Goal: Transaction & Acquisition: Purchase product/service

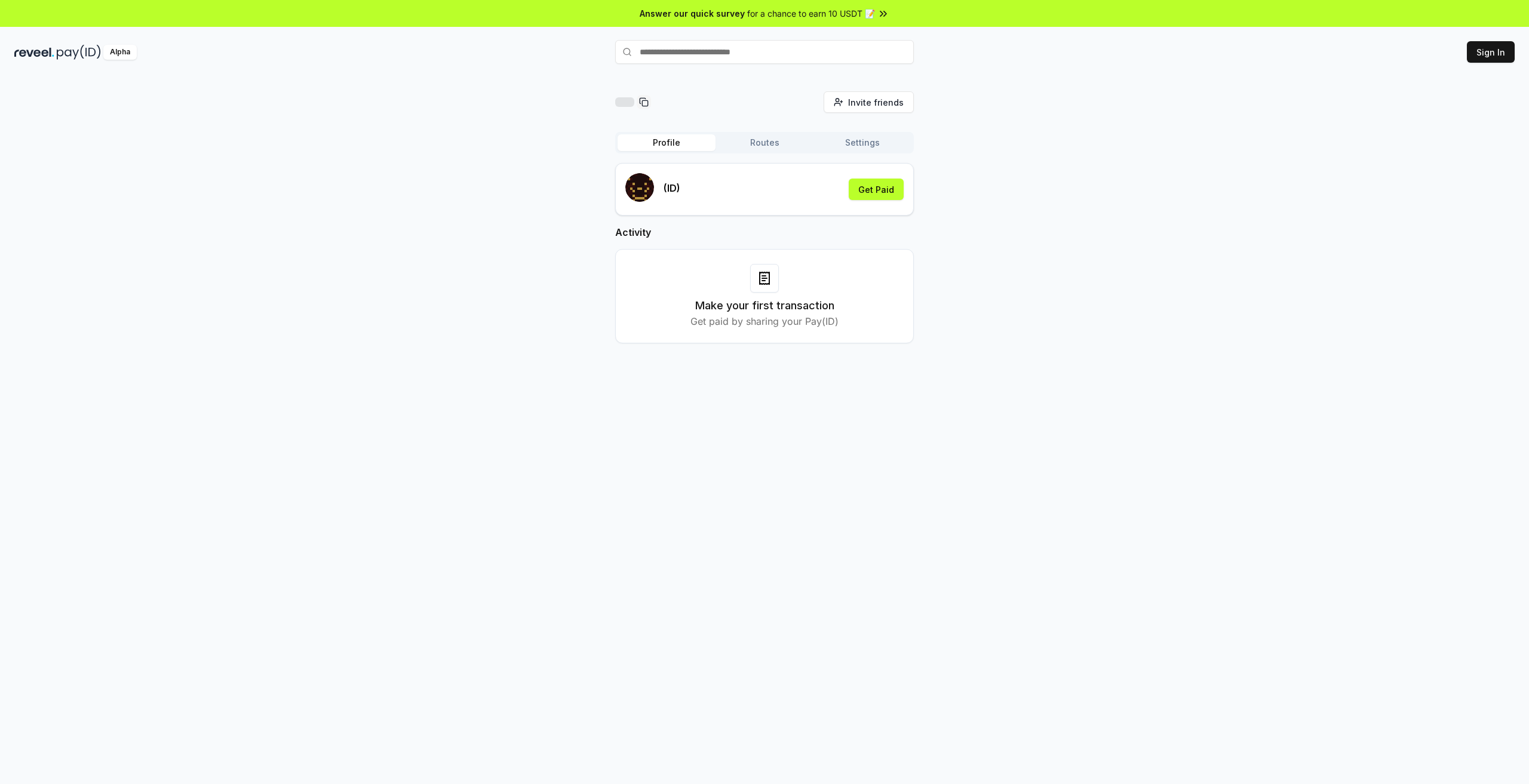
click at [1168, 281] on div "Invite friends Invite Profile Routes Settings (ID) Get Paid Activity Make your …" at bounding box center [765, 227] width 1501 height 272
click at [1490, 59] on button "Sign In" at bounding box center [1490, 51] width 47 height 22
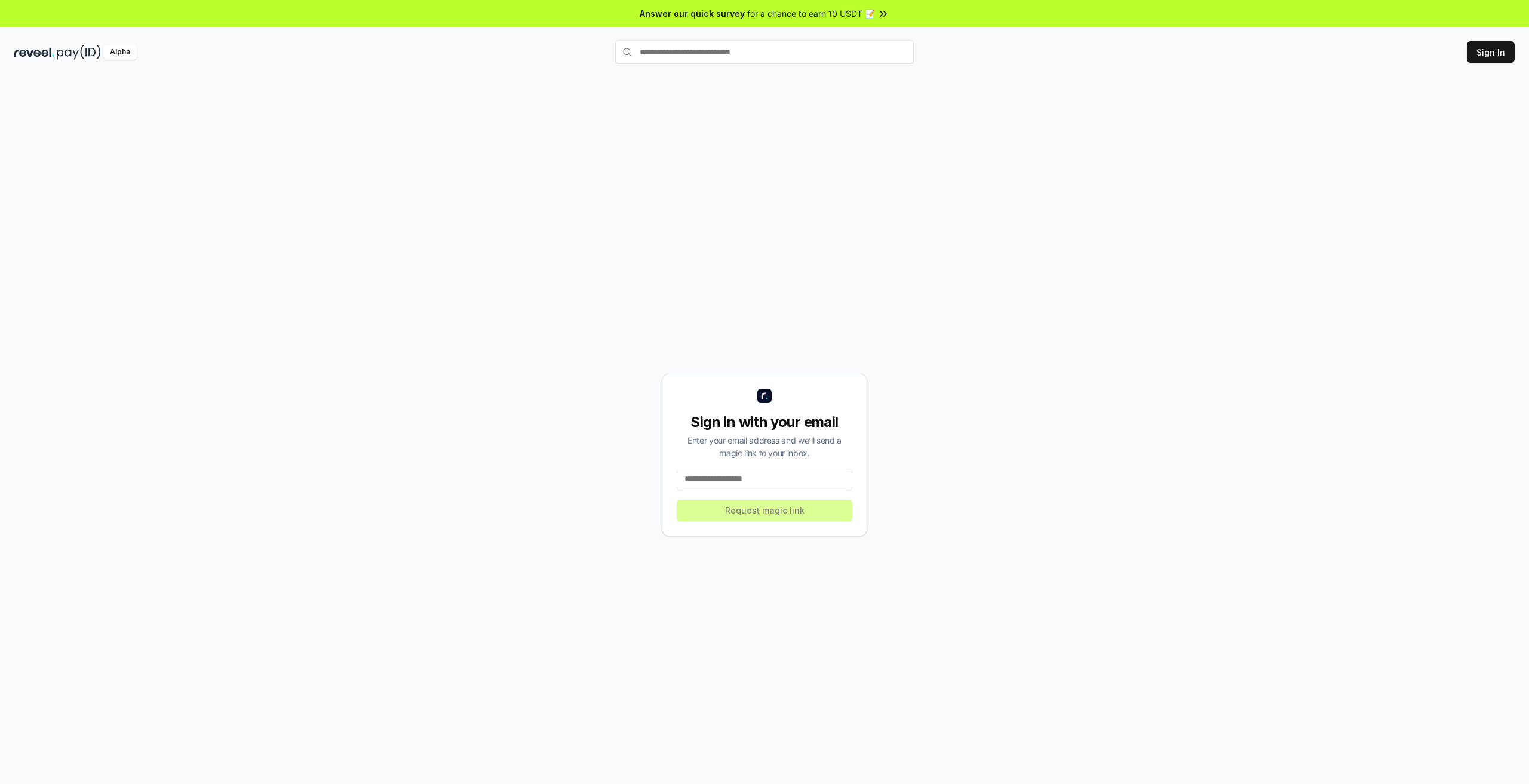
click at [784, 484] on input at bounding box center [764, 480] width 176 height 22
click at [788, 482] on input at bounding box center [764, 480] width 176 height 22
type input "**********"
click at [791, 508] on button "Request magic link" at bounding box center [764, 510] width 176 height 22
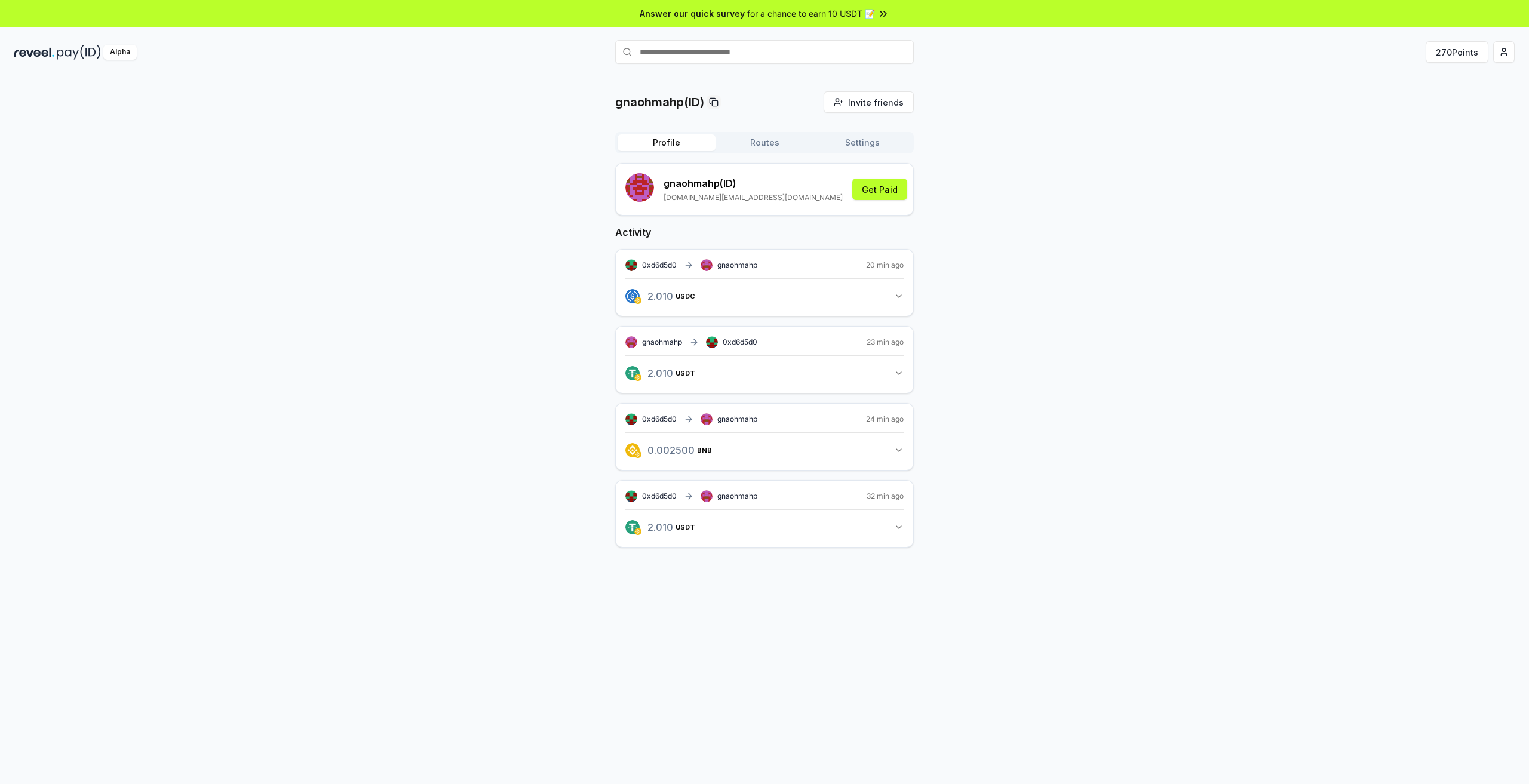
click at [1166, 165] on div "gnaohmahp(ID) Invite friends Invite Profile Routes Settings gnaohmahp (ID) jobe…" at bounding box center [765, 329] width 1501 height 476
click at [1459, 53] on button "270 Points" at bounding box center [1457, 51] width 63 height 22
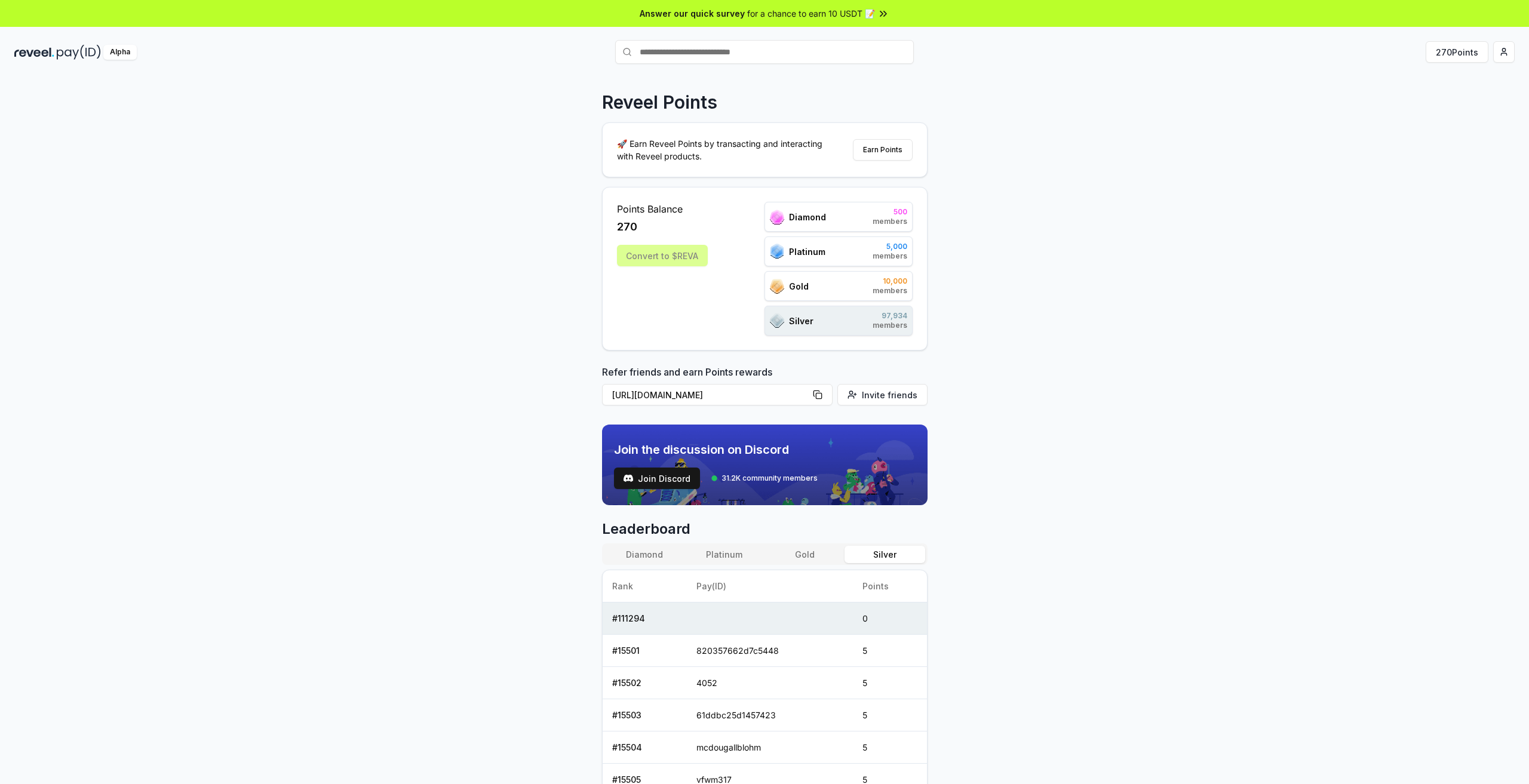
click at [1280, 312] on div "Reveel Points 🚀 Earn Reveel Points by transacting and interacting with Reveel p…" at bounding box center [764, 443] width 1529 height 751
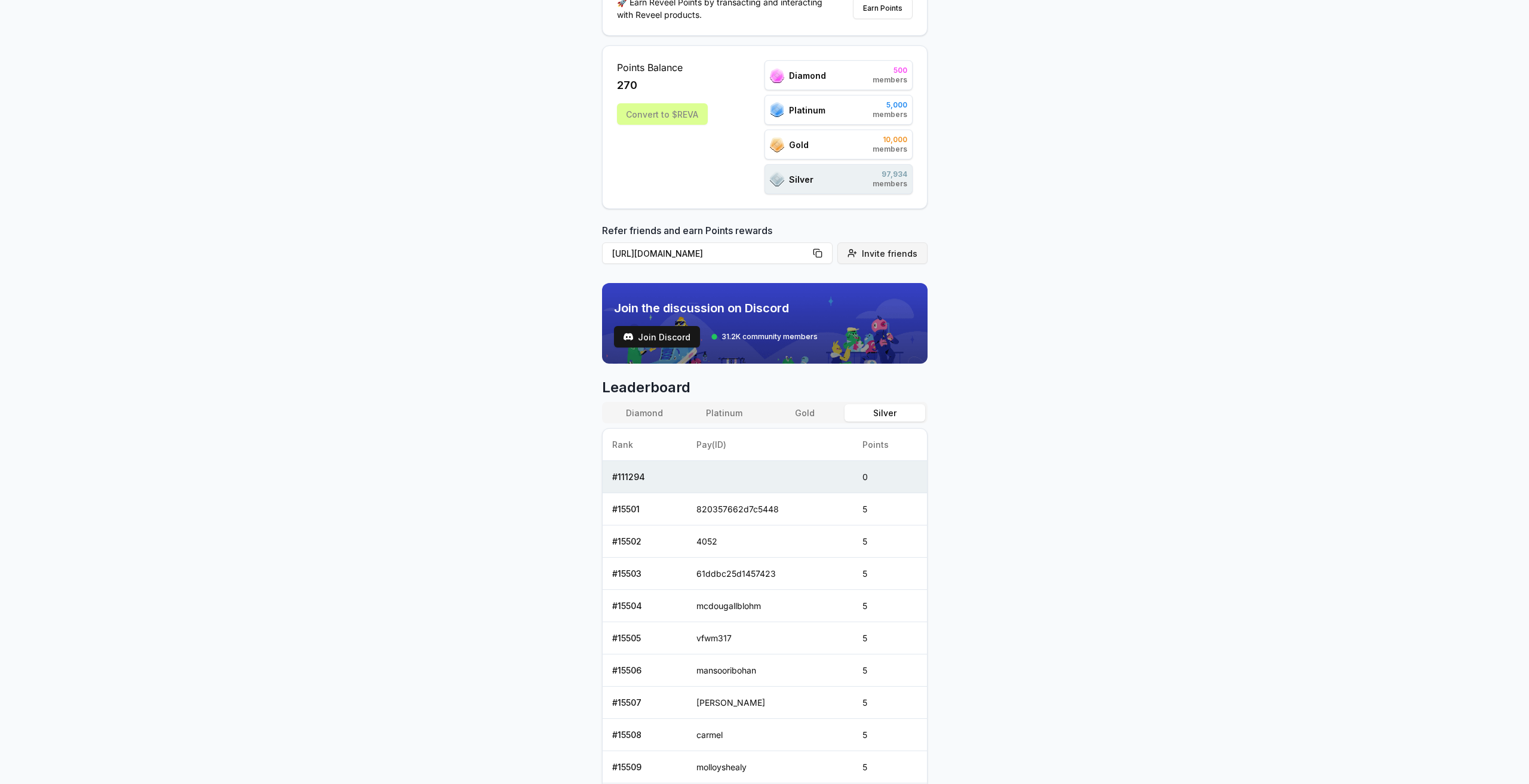
scroll to position [247, 0]
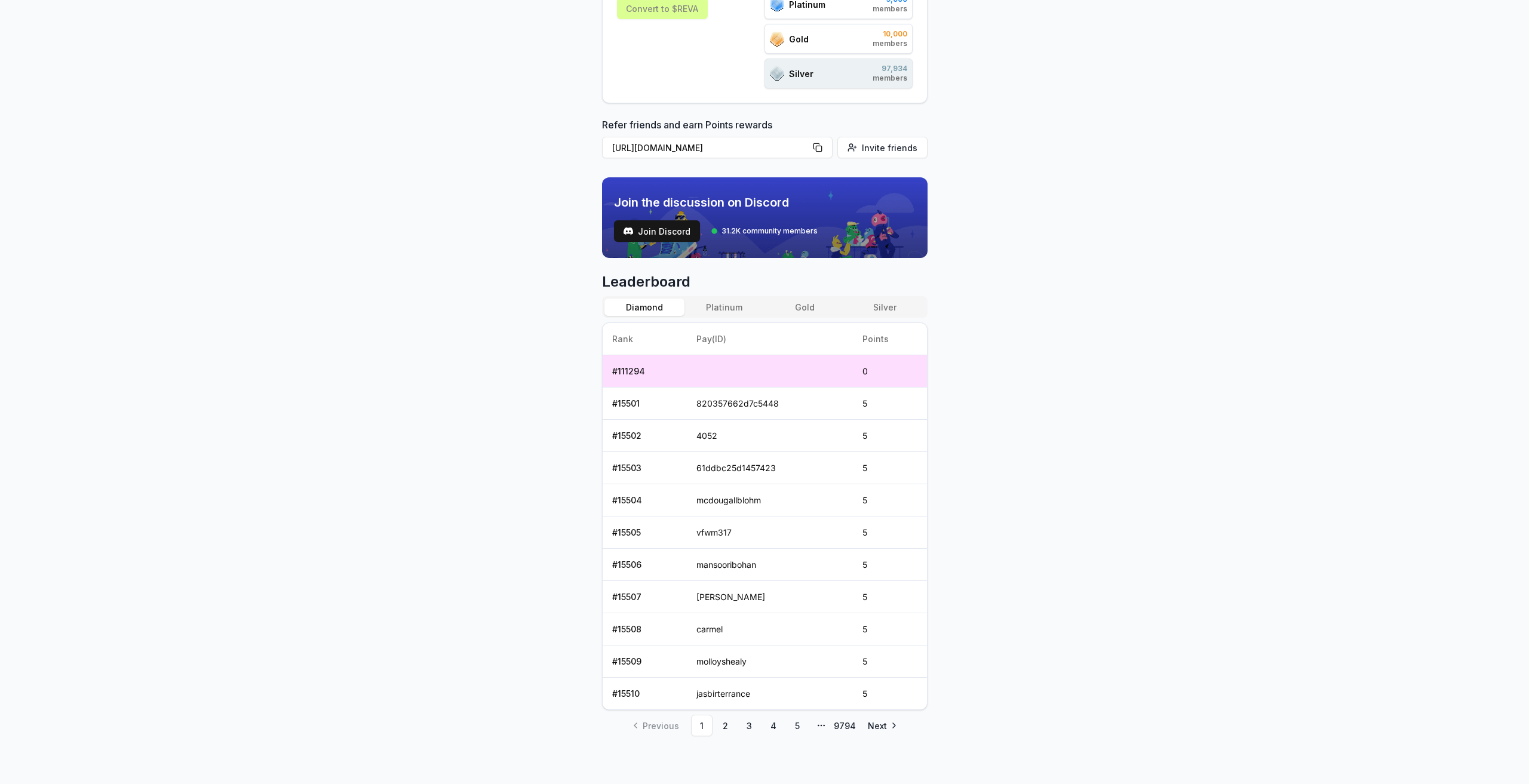
click at [659, 307] on button "Diamond" at bounding box center [644, 308] width 80 height 18
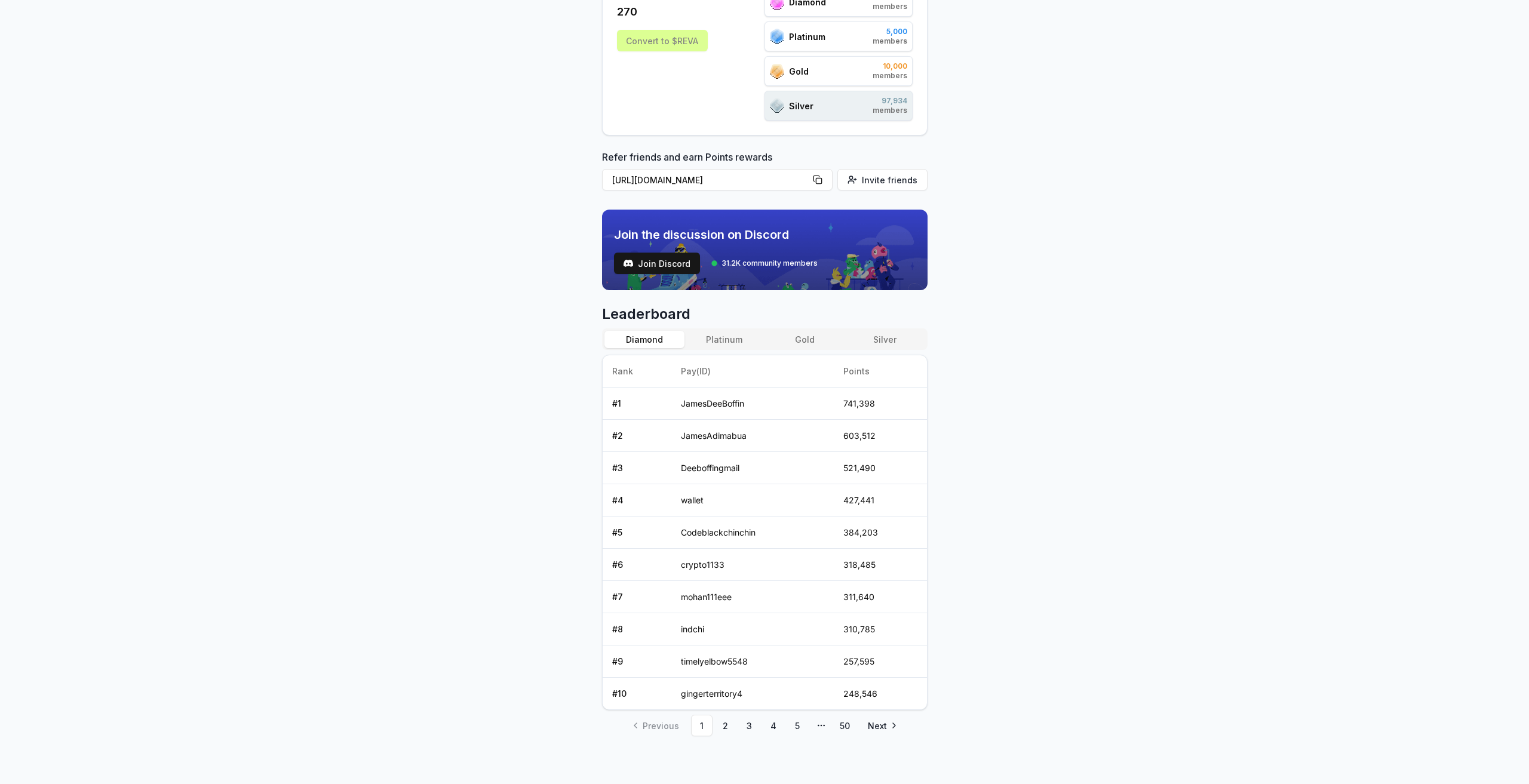
click at [798, 340] on button "Gold" at bounding box center [805, 340] width 80 height 18
click at [717, 341] on button "Platinum" at bounding box center [725, 340] width 80 height 18
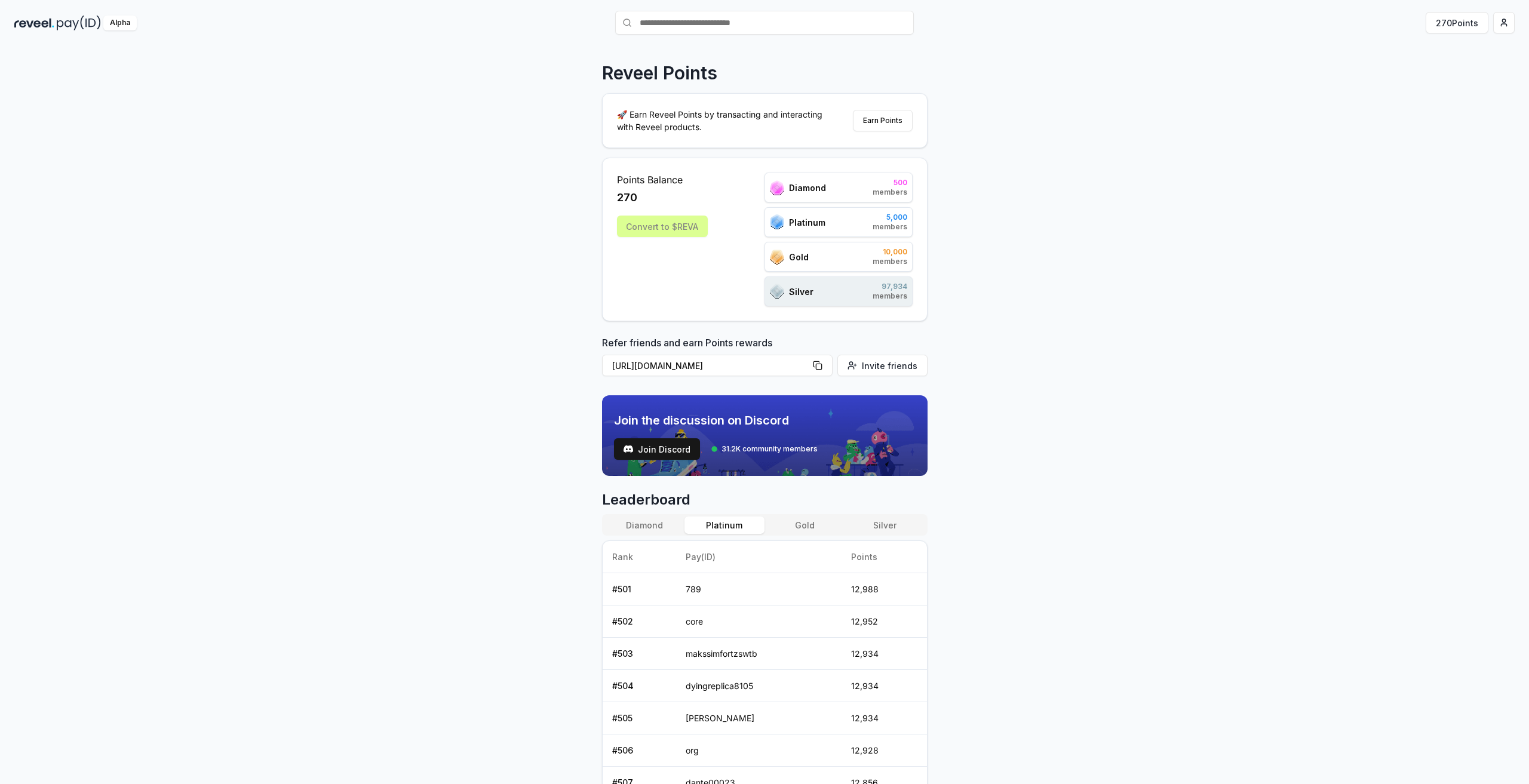
scroll to position [0, 0]
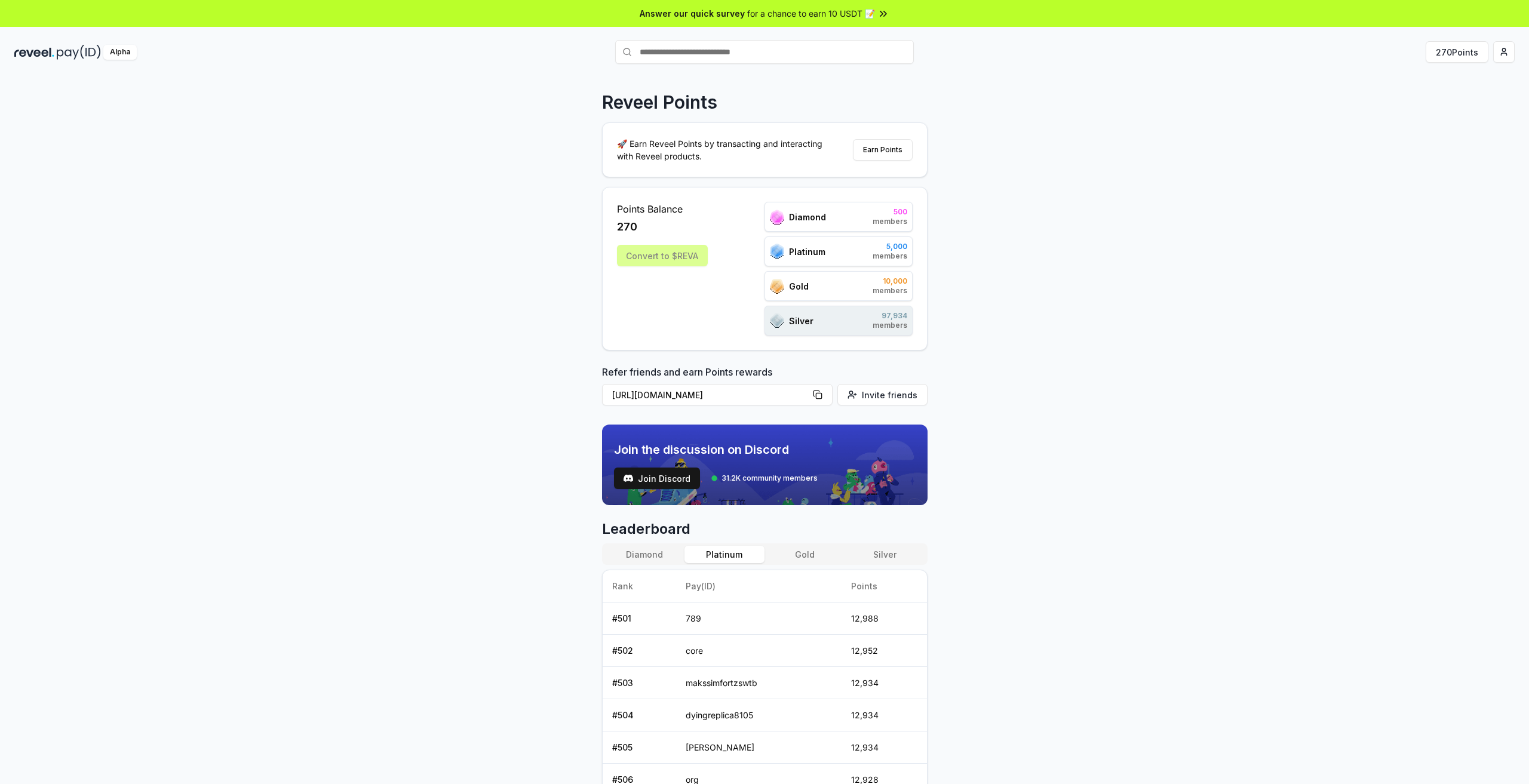
click at [57, 50] on img at bounding box center [79, 52] width 44 height 15
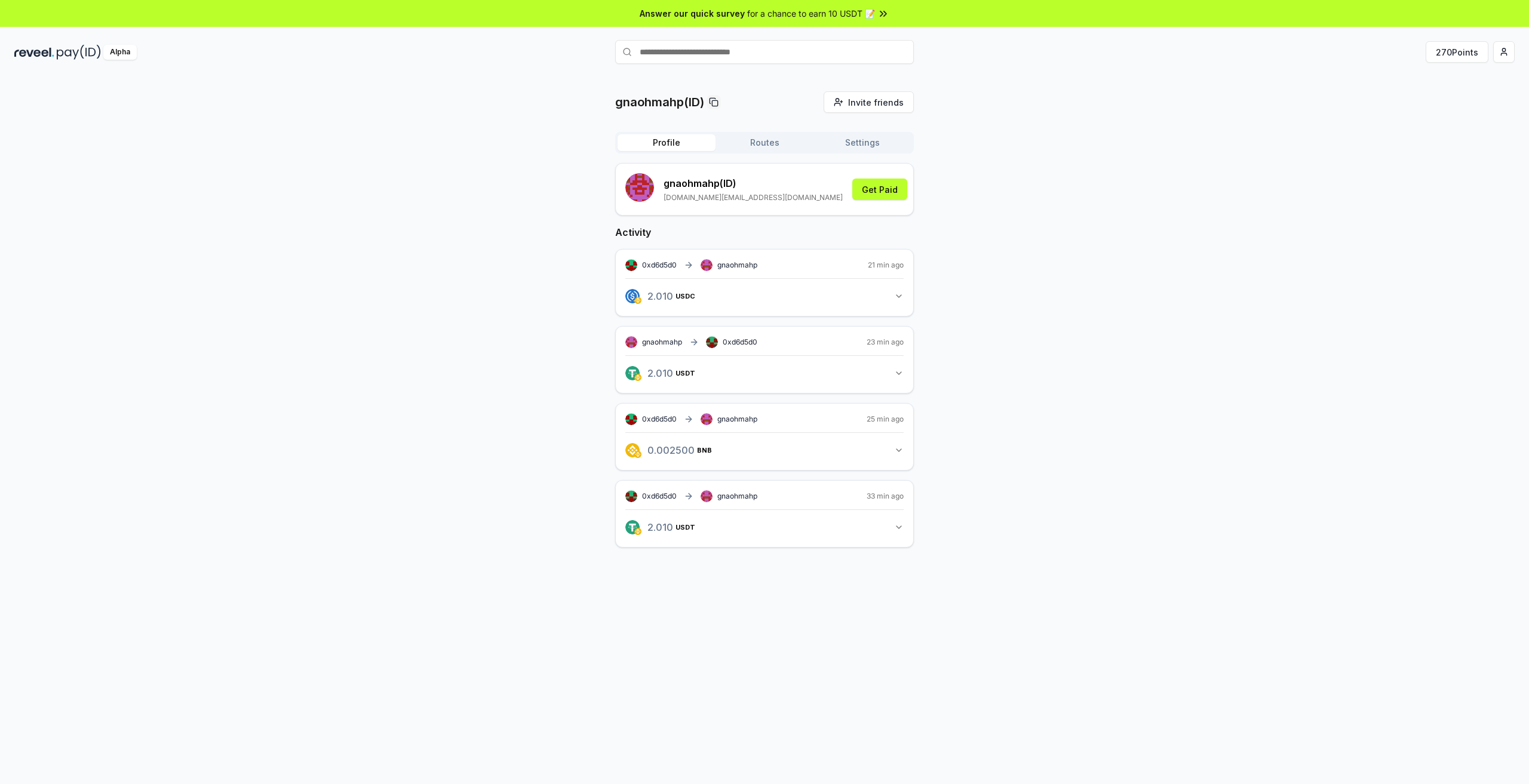
click at [240, 299] on div "gnaohmahp(ID) Invite friends Invite Profile Routes Settings gnaohmahp (ID) jobe…" at bounding box center [765, 329] width 1501 height 476
click at [515, 264] on div "gnaohmahp(ID) Invite friends Invite Profile Routes Settings gnaohmahp (ID) jobe…" at bounding box center [765, 329] width 1501 height 476
click at [694, 55] on input "text" at bounding box center [765, 52] width 299 height 24
type input "*********"
click at [1089, 116] on div "gnaohmahp(ID) Invite friends Invite Profile Routes Settings gnaohmahp (ID) jobe…" at bounding box center [765, 329] width 1501 height 476
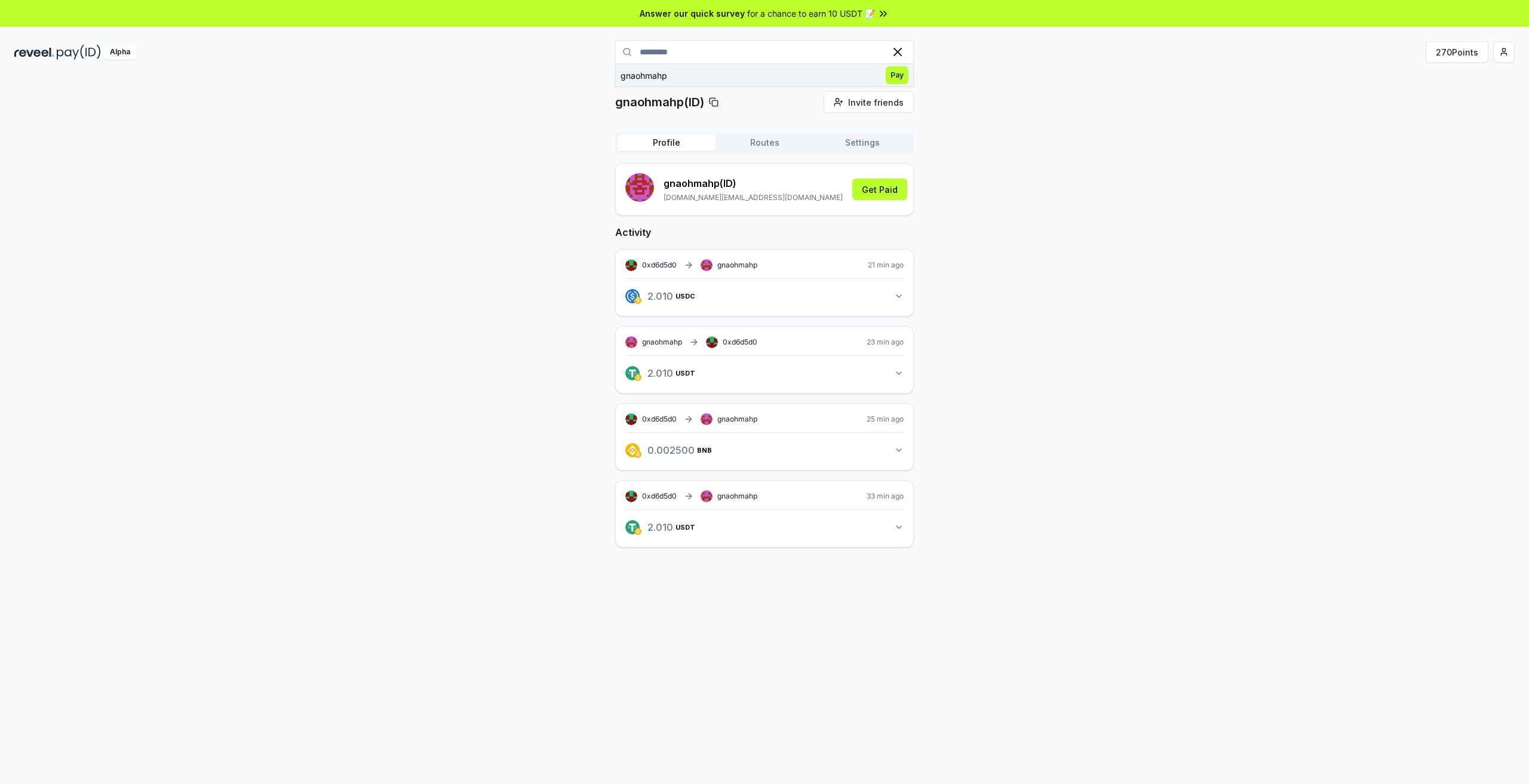
click at [899, 73] on span "Pay" at bounding box center [897, 76] width 22 height 18
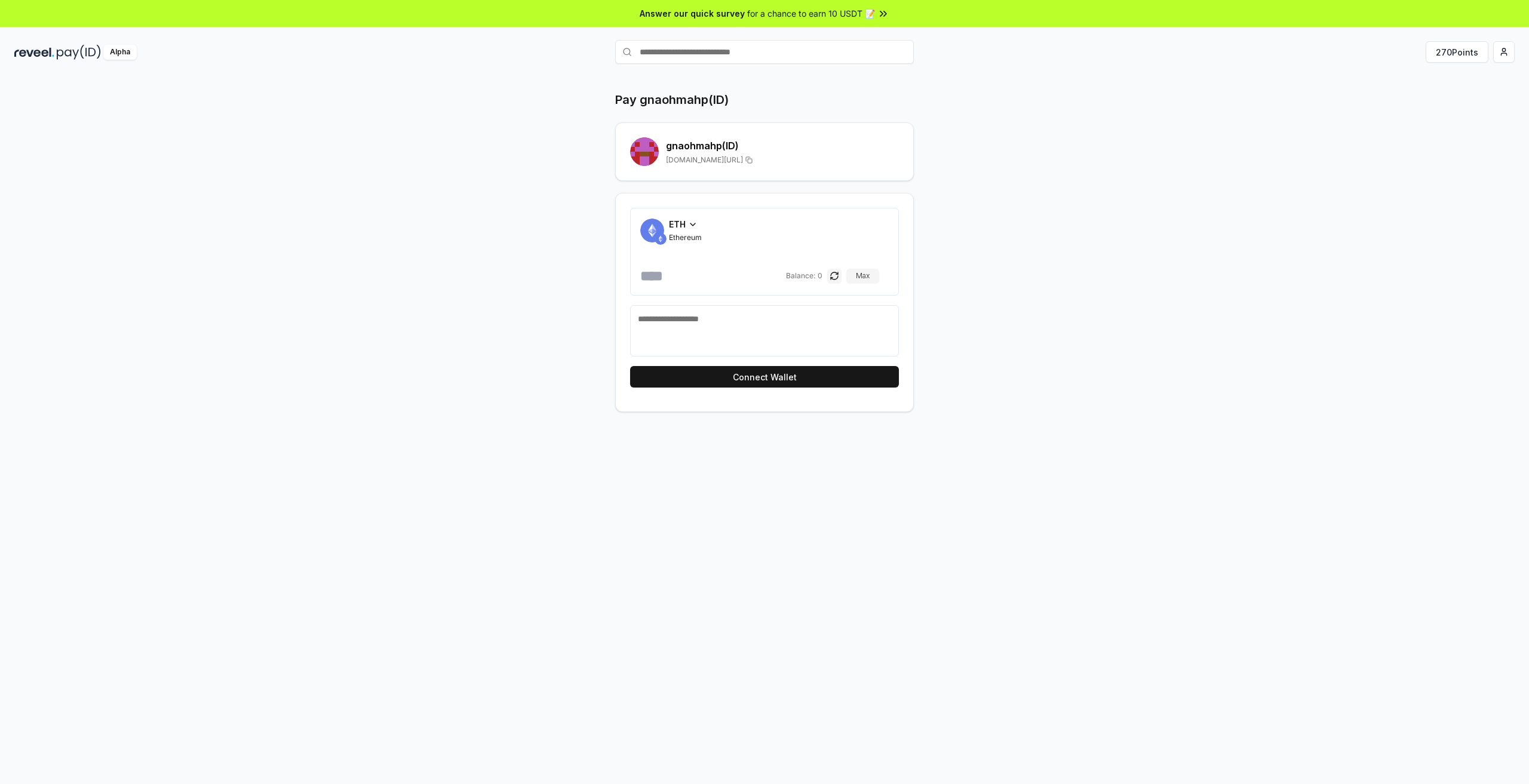
click at [686, 223] on div "ETH" at bounding box center [685, 224] width 33 height 13
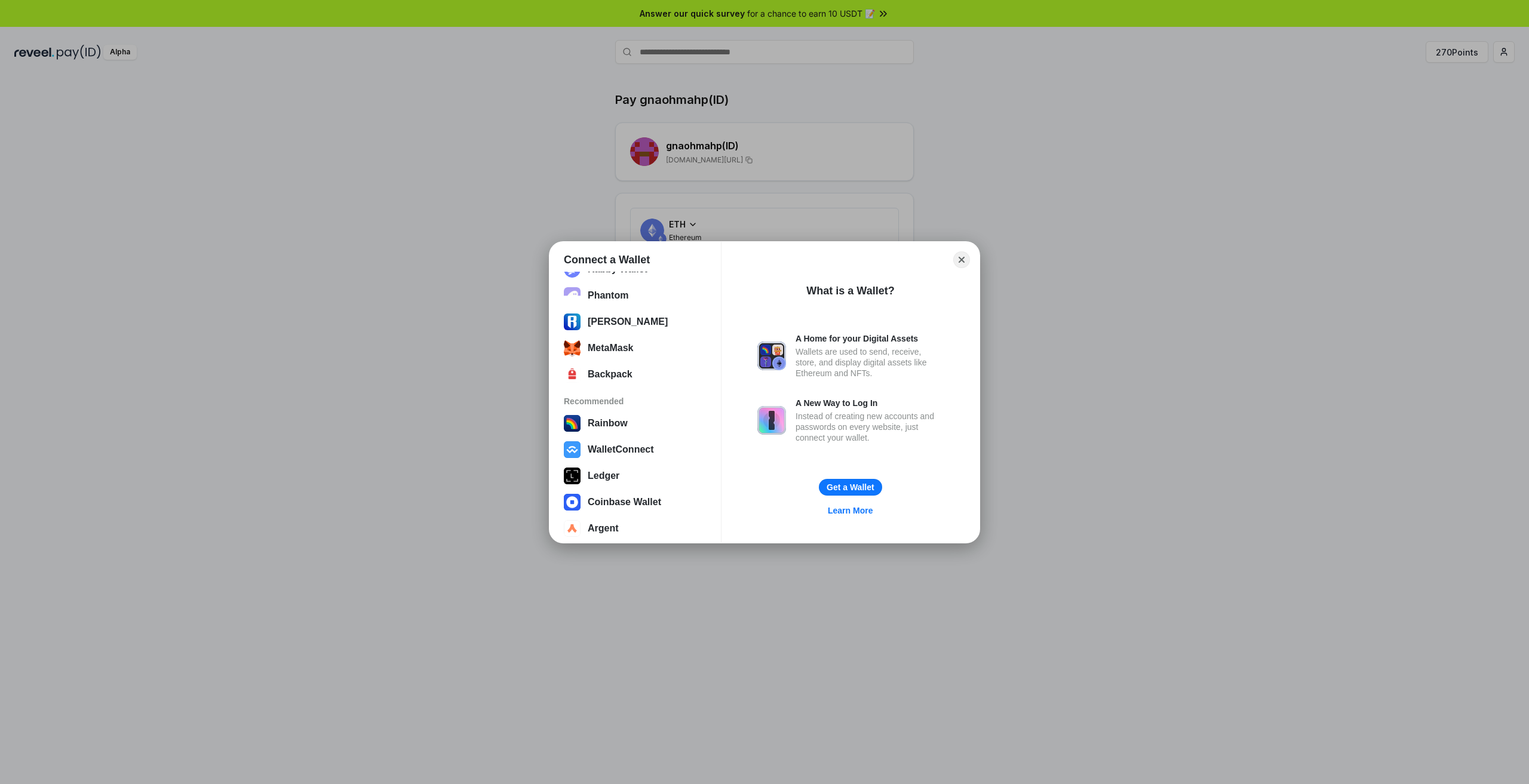
scroll to position [47, 0]
click at [632, 443] on button "WalletConnect" at bounding box center [635, 442] width 150 height 24
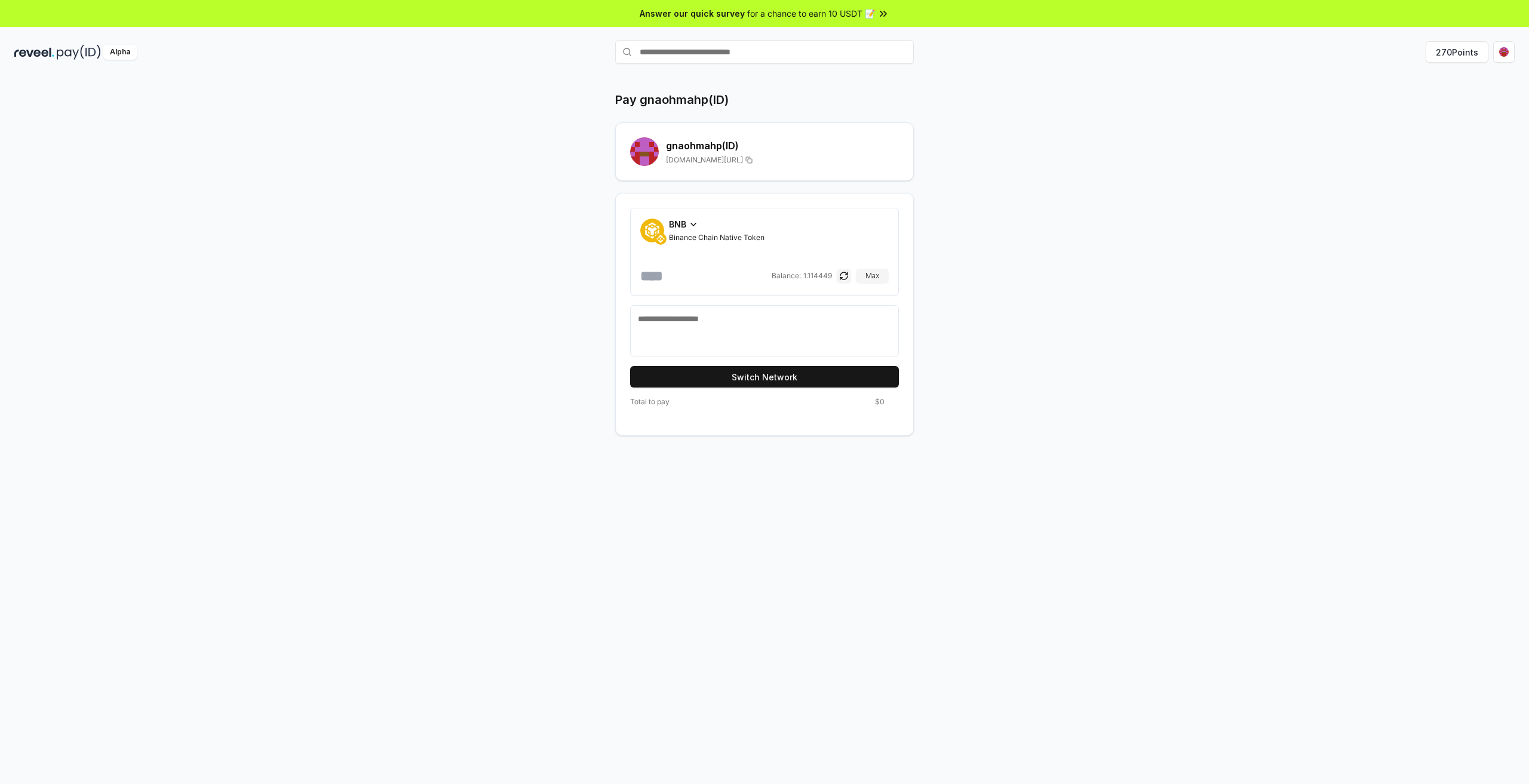
click at [685, 218] on span "BNB" at bounding box center [678, 224] width 18 height 13
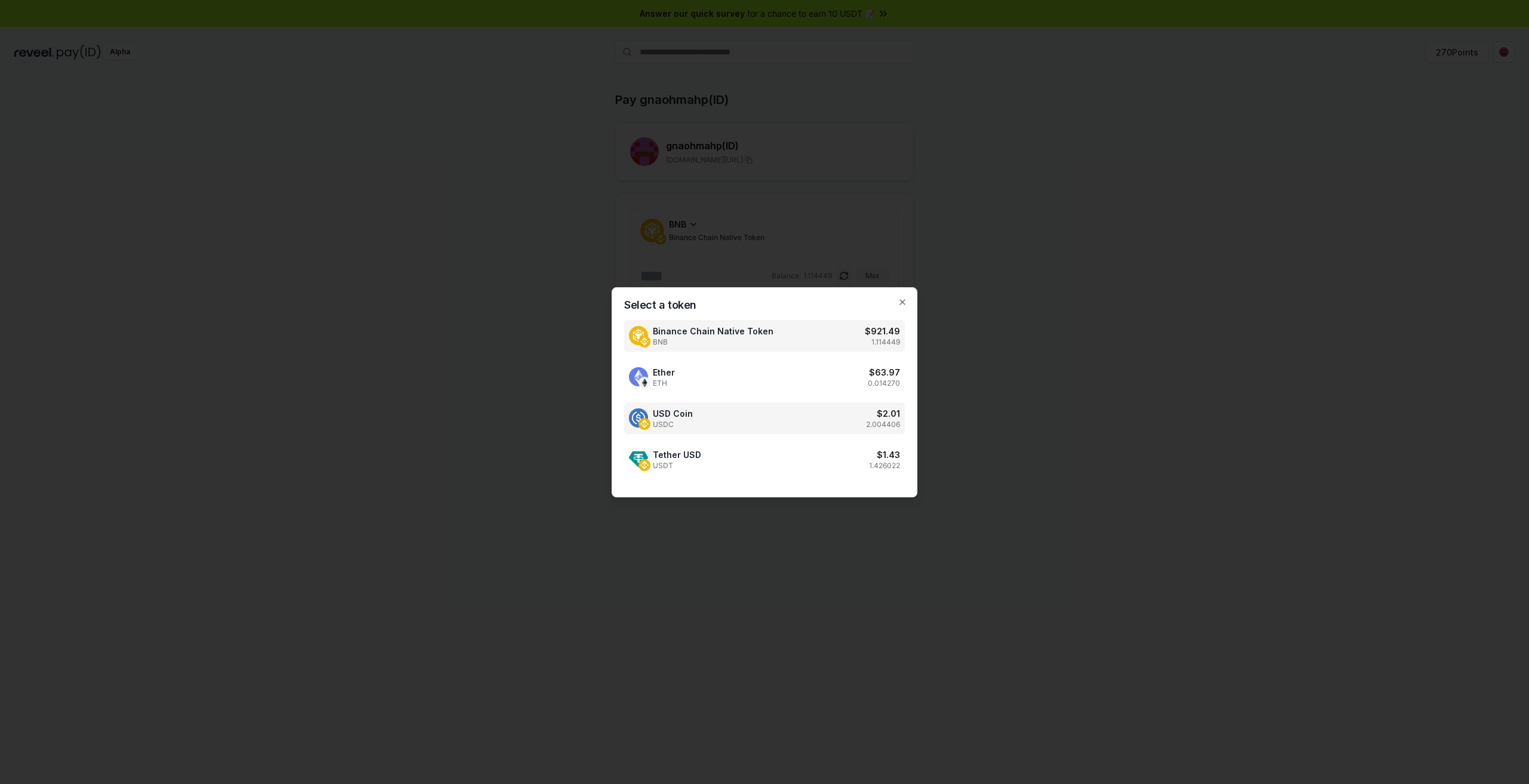
click at [774, 420] on div "USD Coin USDC $ 2.01 2.004406" at bounding box center [764, 418] width 280 height 31
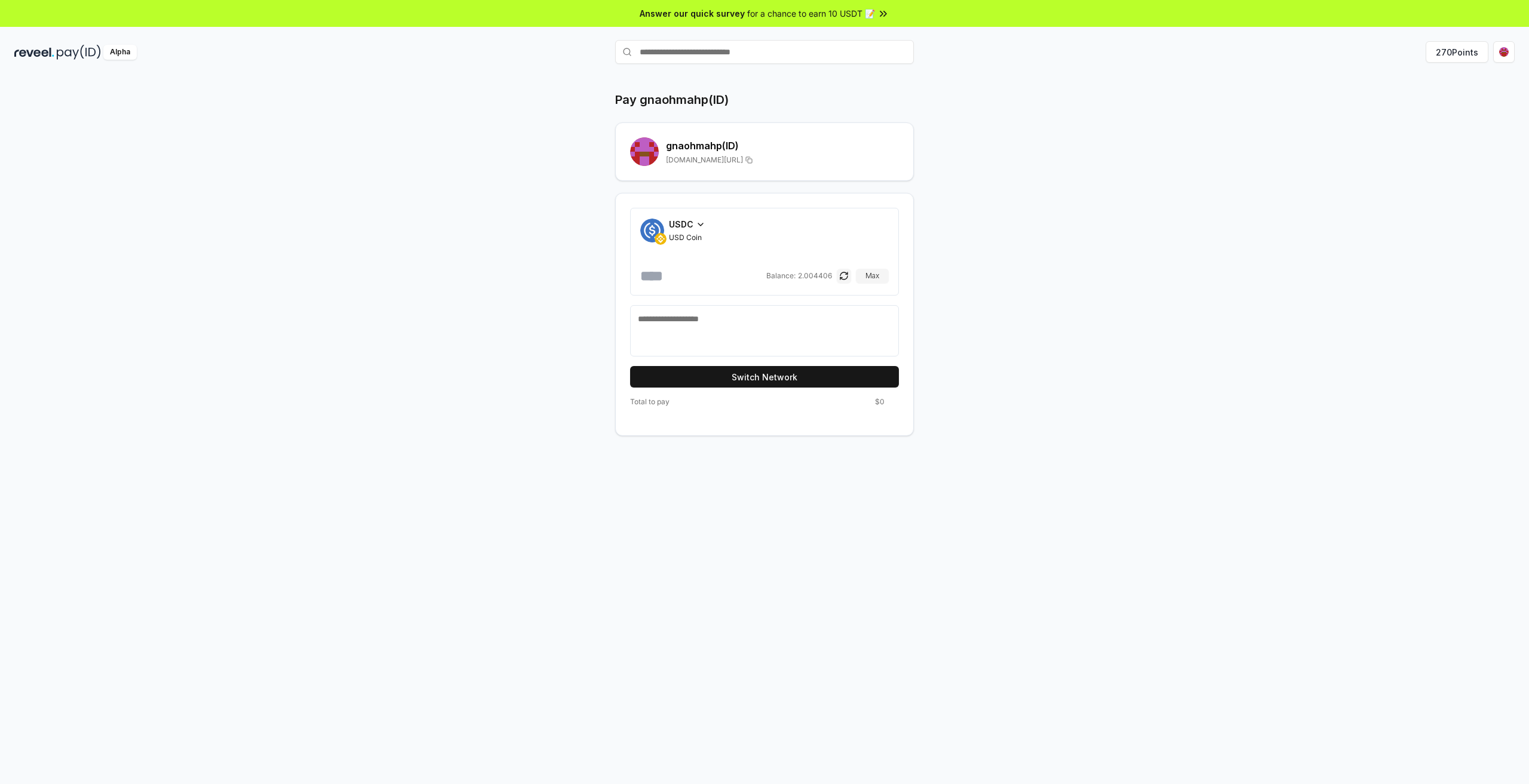
drag, startPoint x: 1052, startPoint y: 436, endPoint x: 942, endPoint y: 393, distance: 118.1
click at [1050, 435] on div "Pay gnaohmahp(ID) gnaohmahp (ID) reveel.id/pay/gnaohmahp USDC USD Coin Balance:…" at bounding box center [764, 443] width 1529 height 751
click at [686, 272] on input "number" at bounding box center [702, 276] width 124 height 19
type input "*****"
click at [1096, 384] on div "Pay gnaohmahp(ID) gnaohmahp (ID) reveel.id/pay/gnaohmahp USDC USD Coin ***** Ba…" at bounding box center [765, 263] width 717 height 345
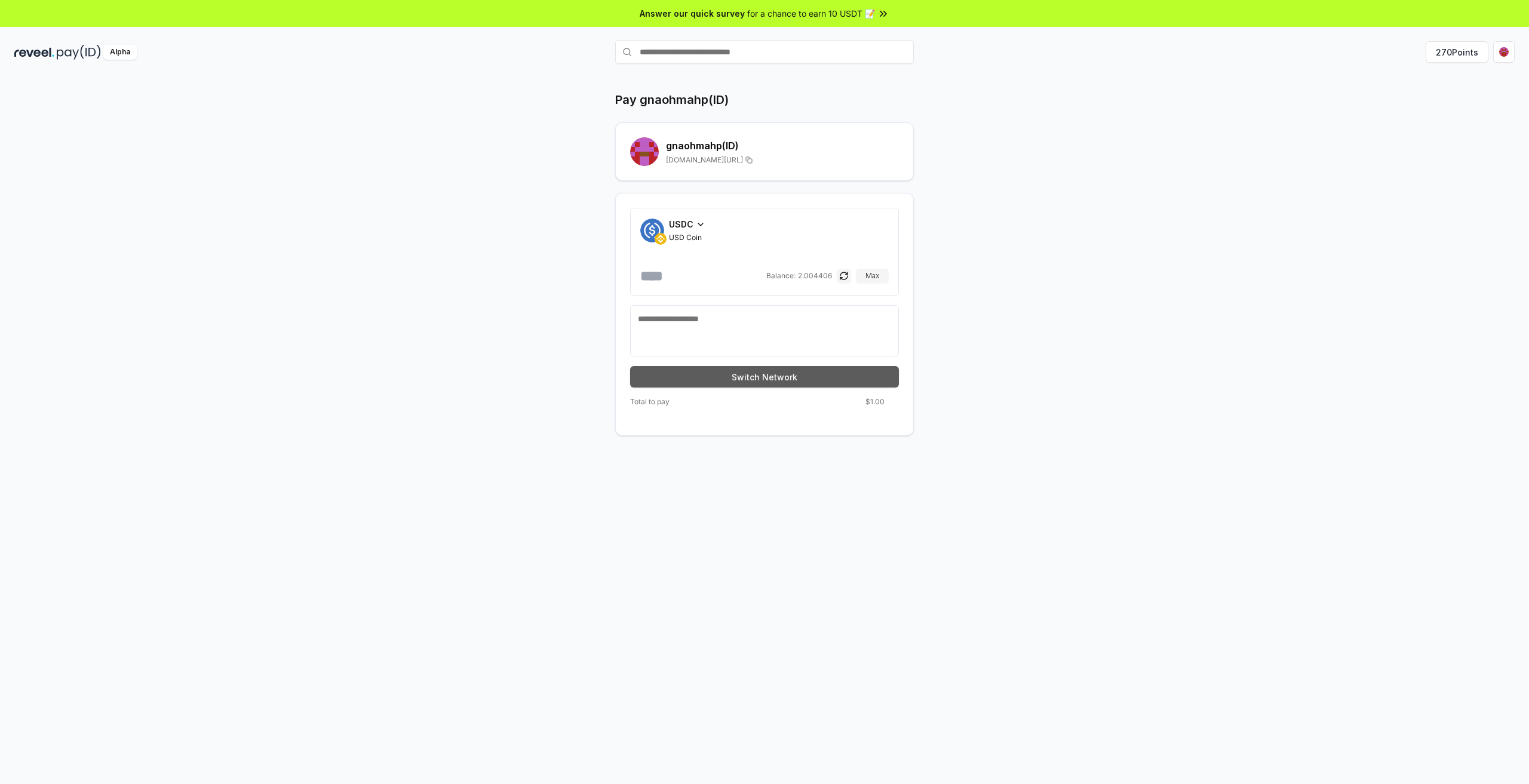
click at [832, 369] on button "Switch Network" at bounding box center [764, 377] width 269 height 22
click at [690, 331] on textarea at bounding box center [764, 331] width 253 height 36
type textarea "*****"
drag, startPoint x: 1259, startPoint y: 358, endPoint x: 1253, endPoint y: 365, distance: 9.2
click at [1254, 364] on div "Pay gnaohmahp(ID) gnaohmahp (ID) reveel.id/pay/gnaohmahp USDC USD Coin ***** Ba…" at bounding box center [764, 443] width 1529 height 751
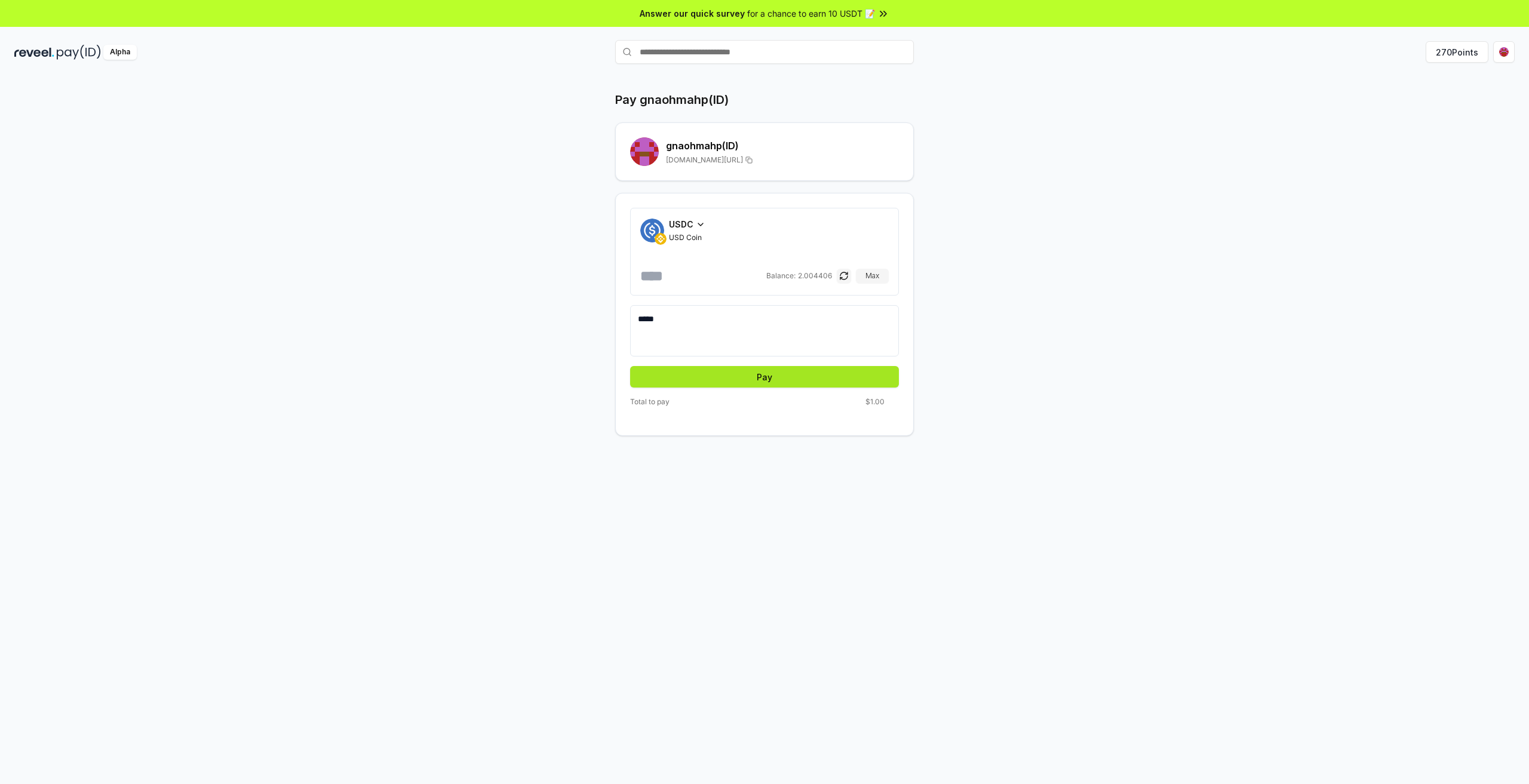
click at [804, 377] on button "Pay" at bounding box center [764, 377] width 269 height 22
click at [684, 277] on input "*****" at bounding box center [702, 276] width 124 height 19
type input "*"
drag, startPoint x: 1235, startPoint y: 406, endPoint x: 911, endPoint y: 390, distance: 324.4
click at [1233, 406] on div "Pay gnaohmahp(ID) gnaohmahp (ID) reveel.id/pay/gnaohmahp USDC USD Coin * Balanc…" at bounding box center [764, 443] width 1529 height 751
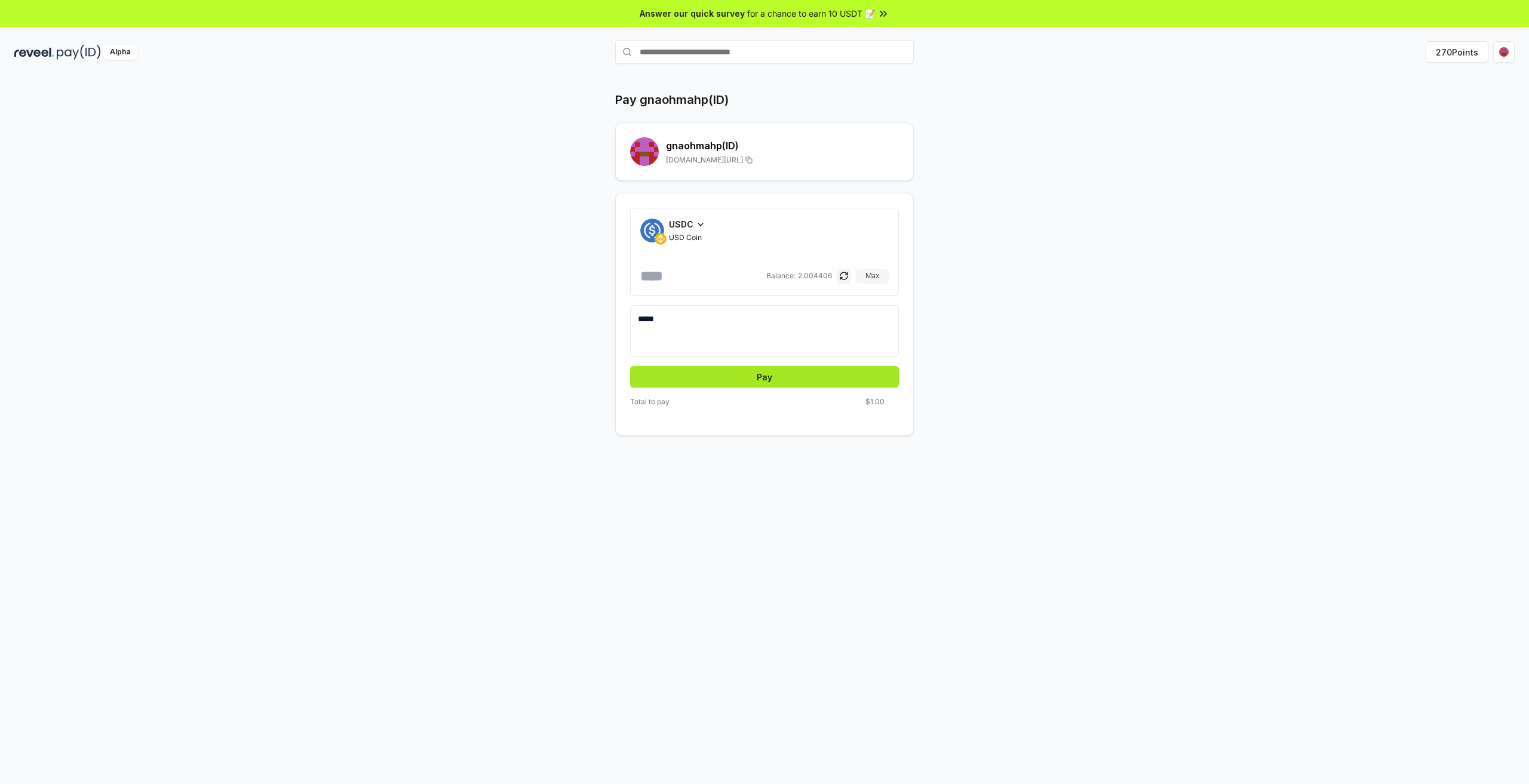
drag, startPoint x: 746, startPoint y: 378, endPoint x: 763, endPoint y: 378, distance: 17.0
click at [746, 378] on button "Pay" at bounding box center [764, 377] width 269 height 22
click at [1064, 406] on div "Pay gnaohmahp(ID) gnaohmahp (ID) reveel.id/pay/gnaohmahp USDC USD Coin * Balanc…" at bounding box center [765, 263] width 717 height 345
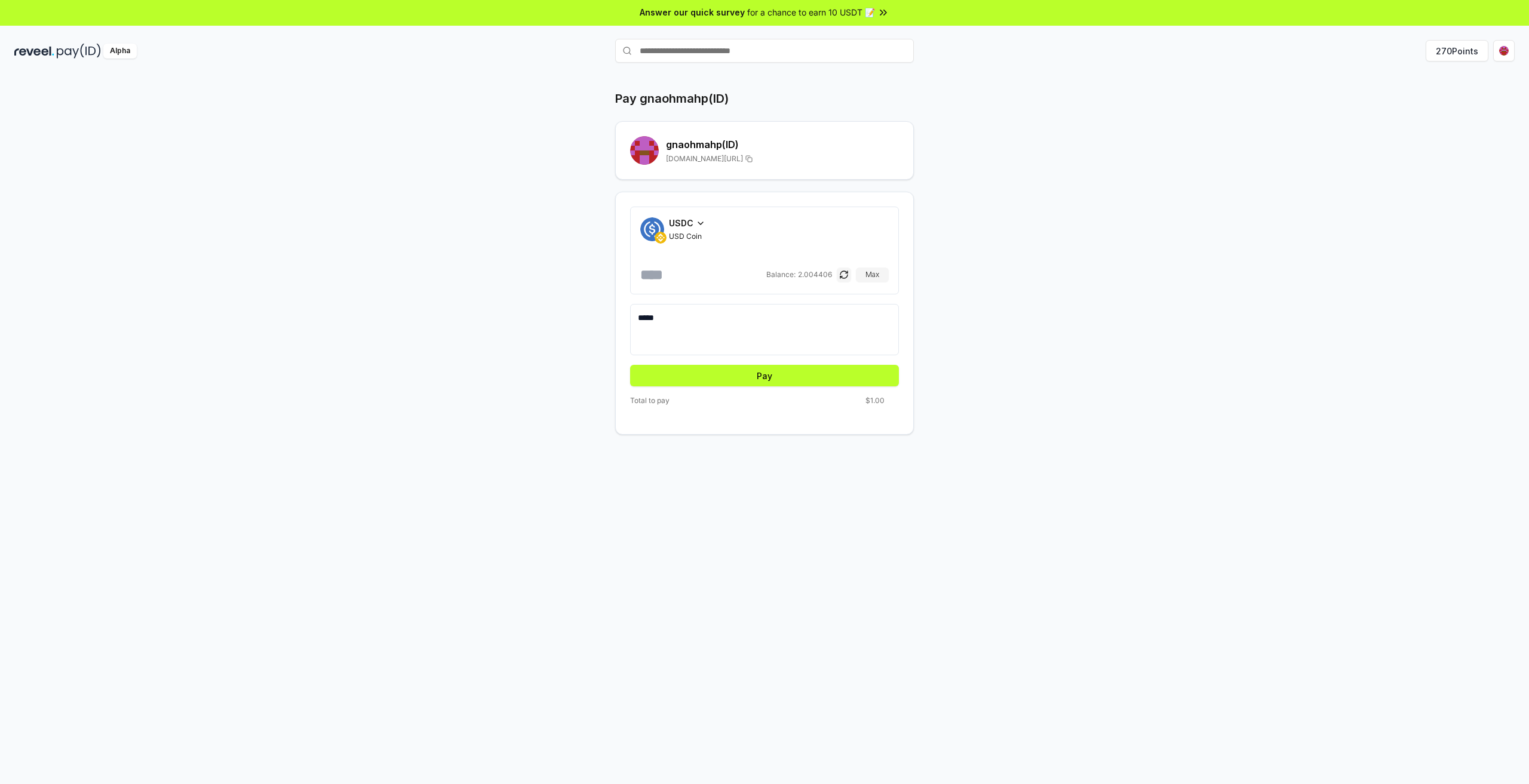
scroll to position [0, 0]
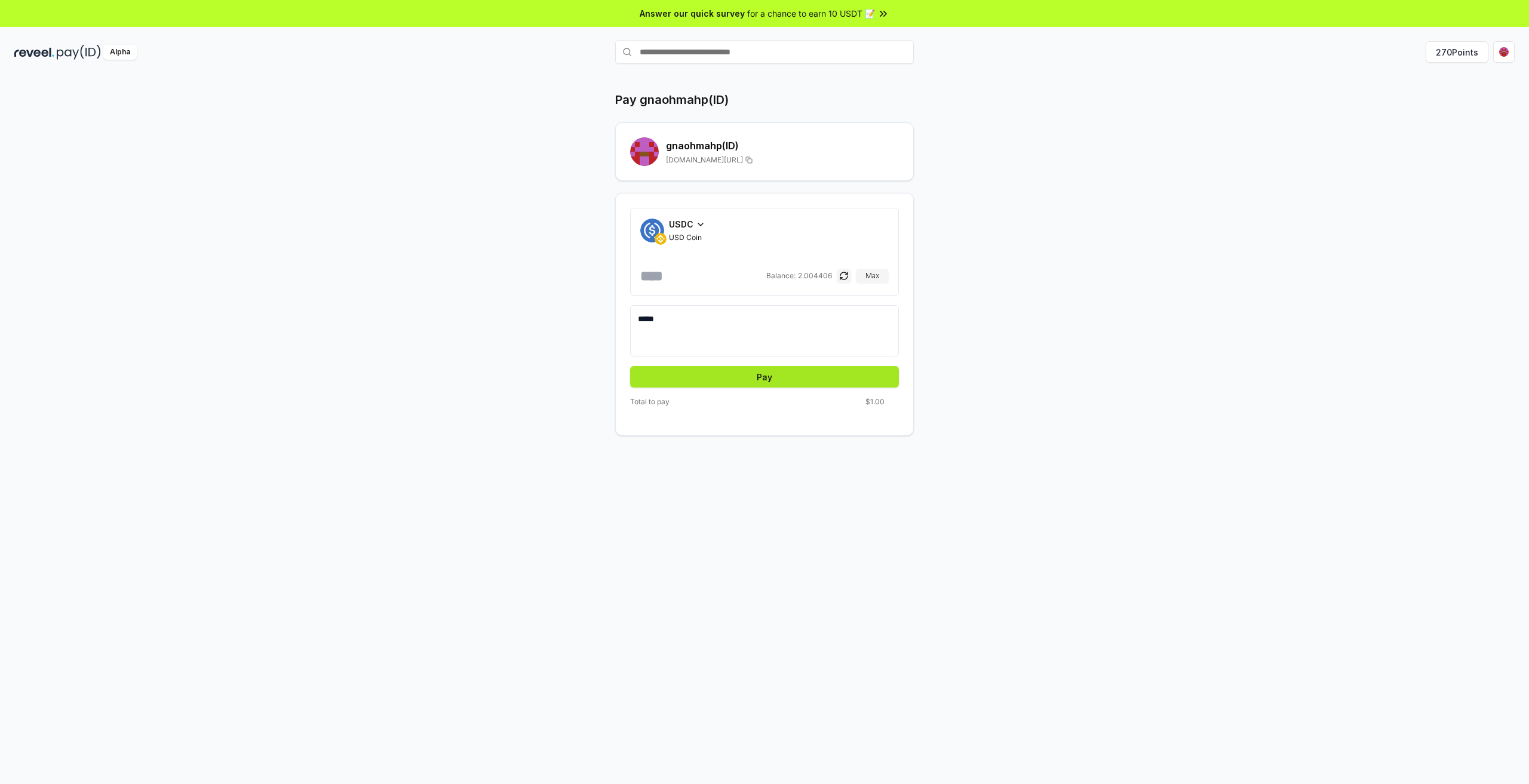
click at [787, 369] on button "Pay" at bounding box center [764, 377] width 269 height 22
click at [791, 374] on button "Pay" at bounding box center [764, 377] width 269 height 22
drag, startPoint x: 1054, startPoint y: 368, endPoint x: 1003, endPoint y: 350, distance: 54.1
click at [1053, 368] on div "Pay gnaohmahp(ID) gnaohmahp (ID) reveel.id/pay/gnaohmahp USDC USD Coin * Balanc…" at bounding box center [765, 263] width 717 height 345
click at [846, 276] on button "button" at bounding box center [844, 276] width 14 height 14
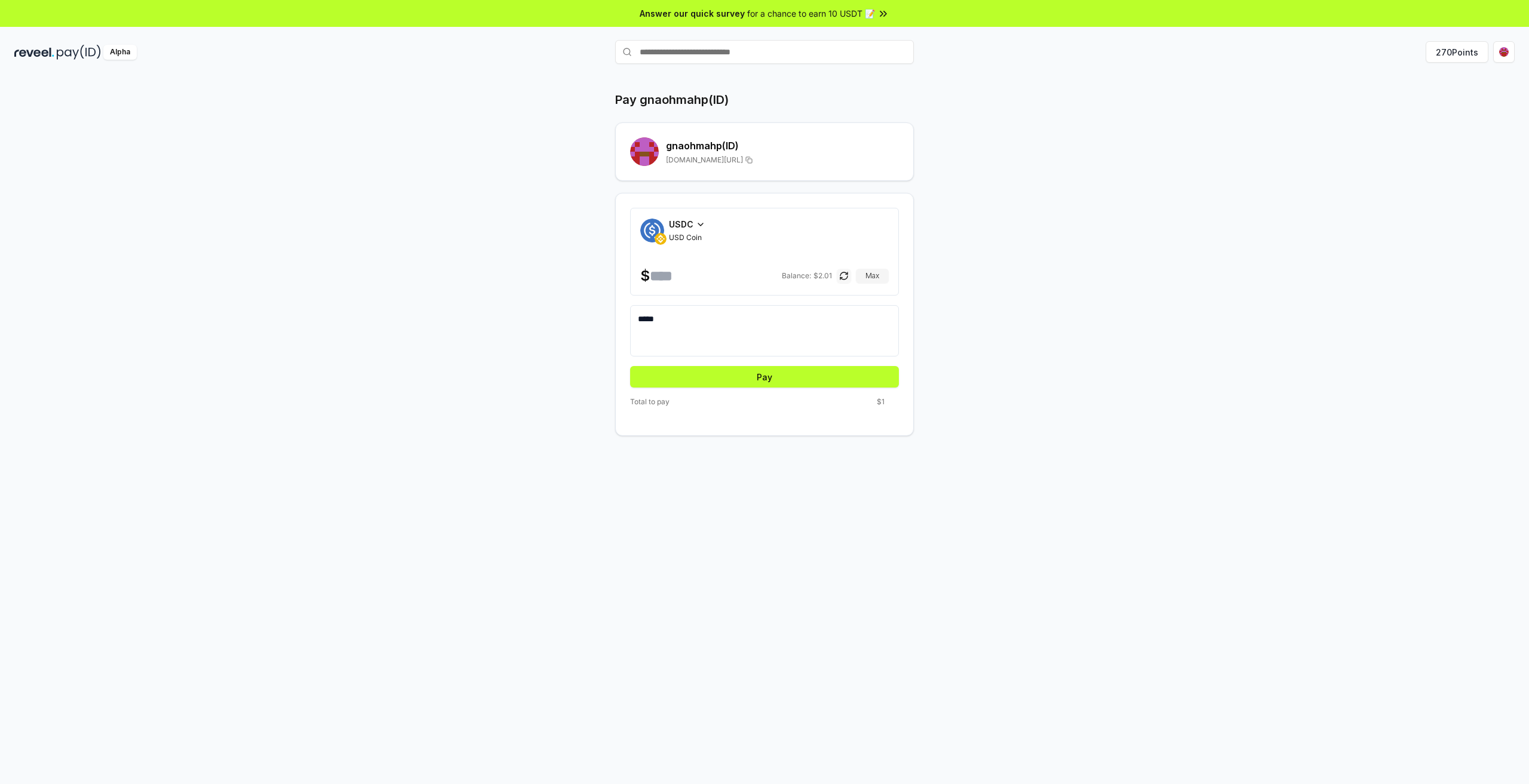
click at [844, 275] on button "button" at bounding box center [844, 276] width 14 height 14
click at [847, 275] on button "button" at bounding box center [844, 276] width 14 height 14
click at [850, 279] on button "button" at bounding box center [844, 276] width 14 height 14
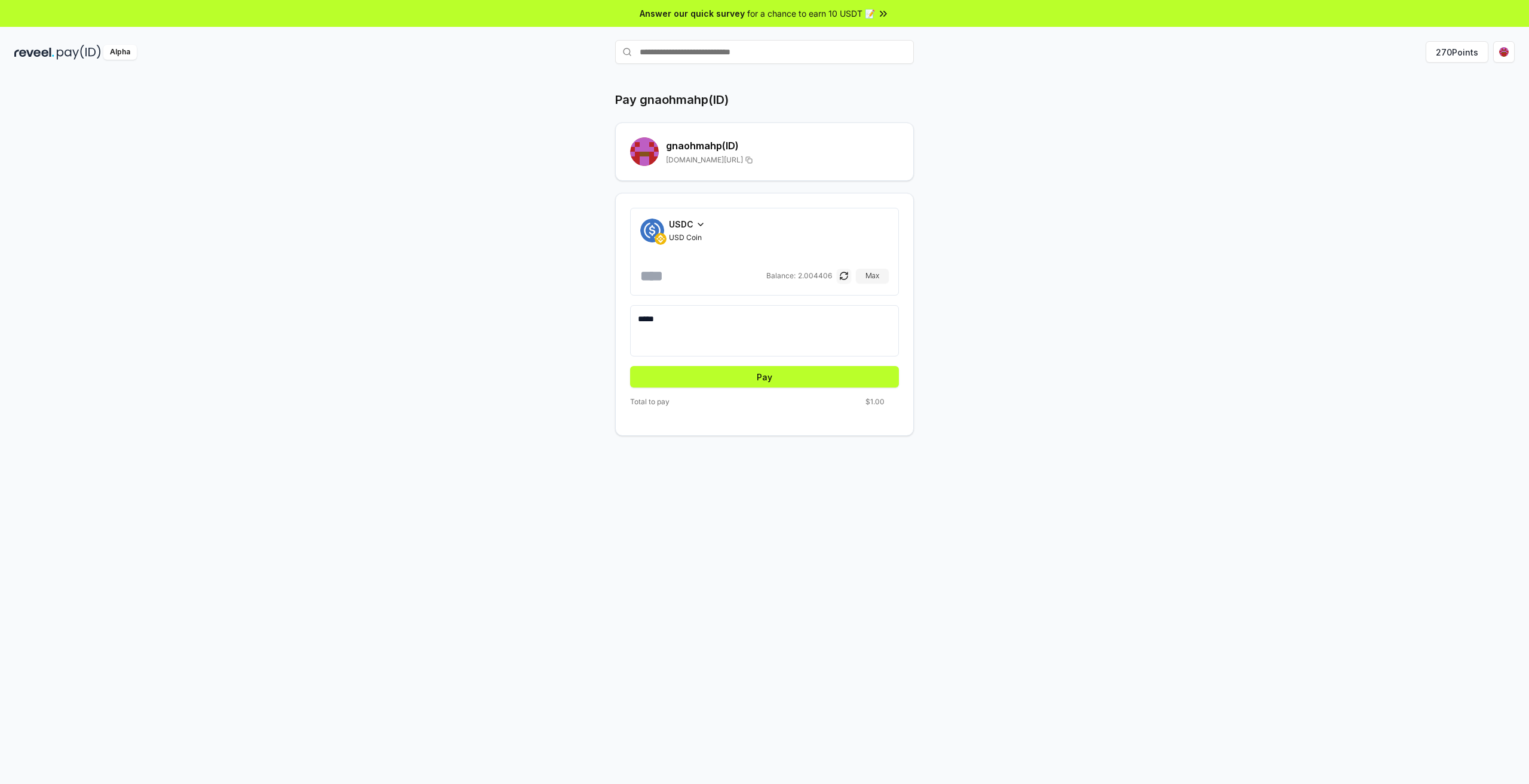
click at [850, 279] on button "button" at bounding box center [844, 276] width 14 height 14
click at [991, 331] on div "Pay gnaohmahp(ID) gnaohmahp (ID) reveel.id/pay/gnaohmahp USDC USD Coin * Balanc…" at bounding box center [765, 263] width 717 height 345
click at [695, 278] on input "*" at bounding box center [702, 276] width 124 height 19
drag, startPoint x: 1033, startPoint y: 320, endPoint x: 938, endPoint y: 321, distance: 95.0
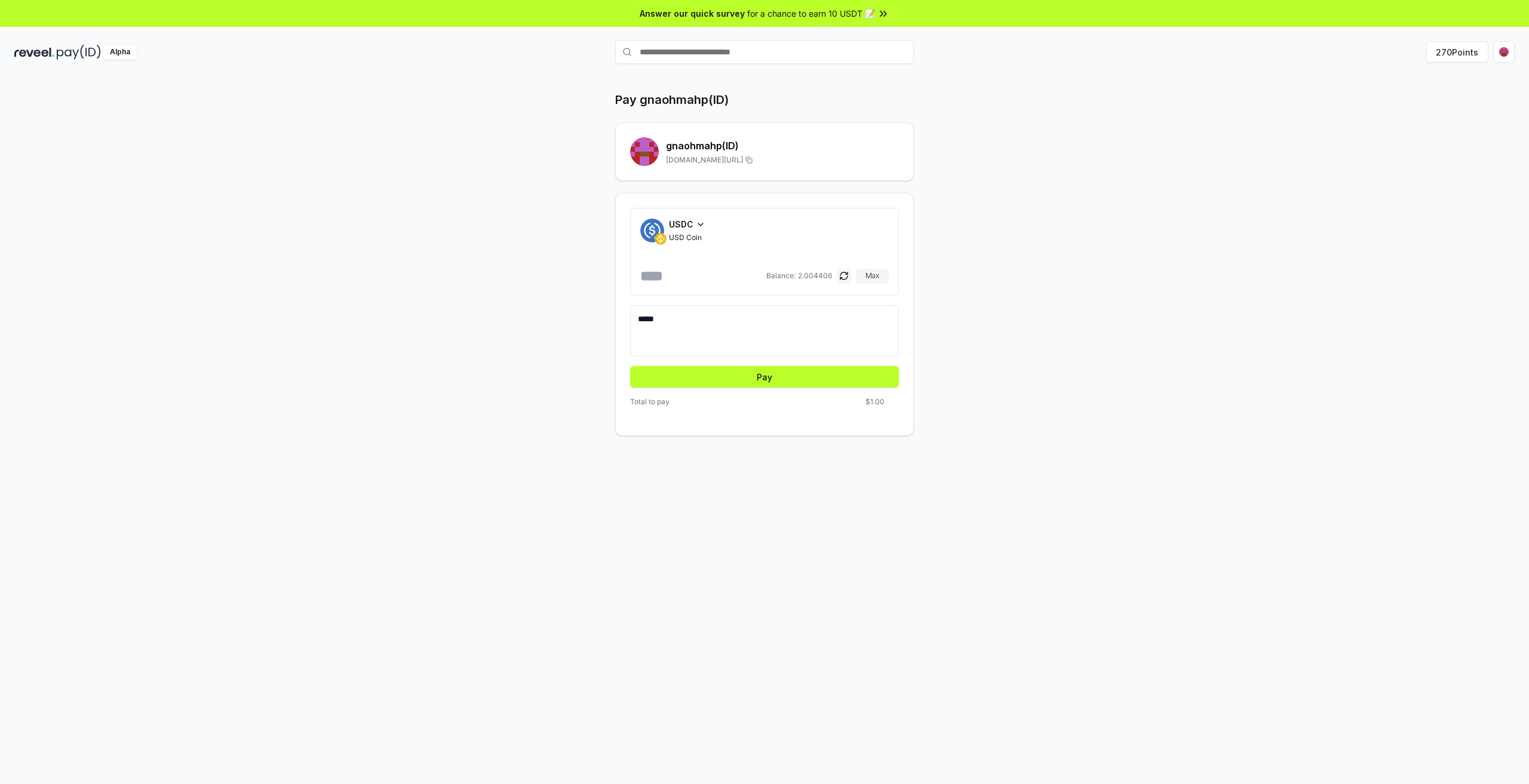
click at [1029, 320] on div "Pay gnaohmahp(ID) gnaohmahp (ID) reveel.id/pay/gnaohmahp USDC USD Coin * Balanc…" at bounding box center [765, 263] width 717 height 345
click at [744, 374] on button "Pay" at bounding box center [764, 377] width 269 height 22
click at [1030, 367] on div "Pay gnaohmahp(ID) gnaohmahp (ID) reveel.id/pay/gnaohmahp USDC USD Coin * Balanc…" at bounding box center [765, 263] width 717 height 345
drag, startPoint x: 701, startPoint y: 141, endPoint x: 656, endPoint y: 141, distance: 45.0
click at [701, 141] on h2 "gnaohmahp (ID)" at bounding box center [783, 145] width 233 height 14
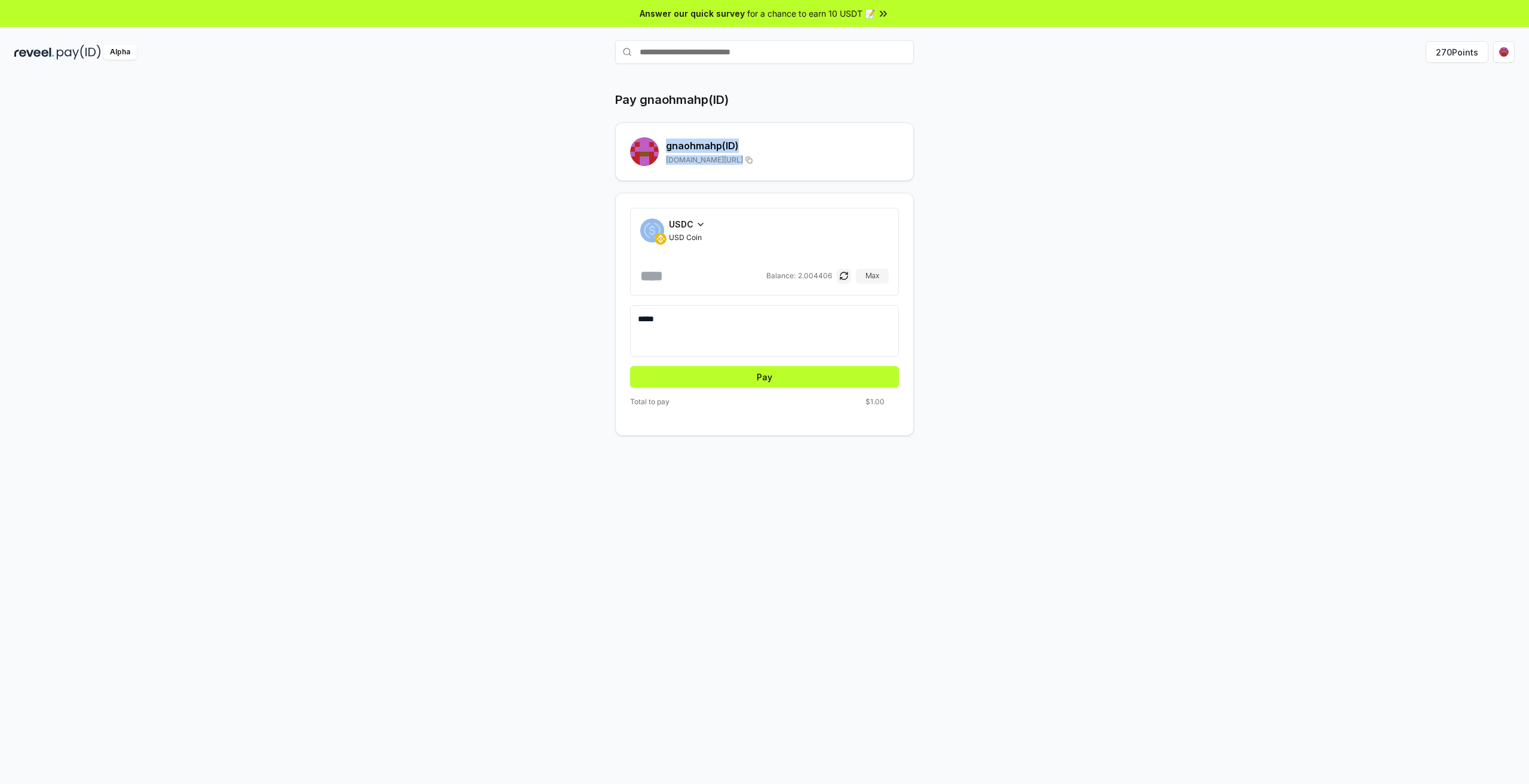
drag, startPoint x: 762, startPoint y: 157, endPoint x: 895, endPoint y: 171, distance: 133.7
click at [891, 171] on div "gnaohmahp (ID) reveel.id/pay/gnaohmahp" at bounding box center [765, 151] width 299 height 59
click at [1085, 214] on div "Pay gnaohmahp(ID) gnaohmahp (ID) reveel.id/pay/gnaohmahp USDC USD Coin * Balanc…" at bounding box center [765, 263] width 717 height 345
click at [360, 248] on div "Pay gnaohmahp(ID) gnaohmahp (ID) reveel.id/pay/gnaohmahp USDC USD Coin * Balanc…" at bounding box center [764, 443] width 1529 height 751
click at [68, 52] on img at bounding box center [79, 52] width 44 height 15
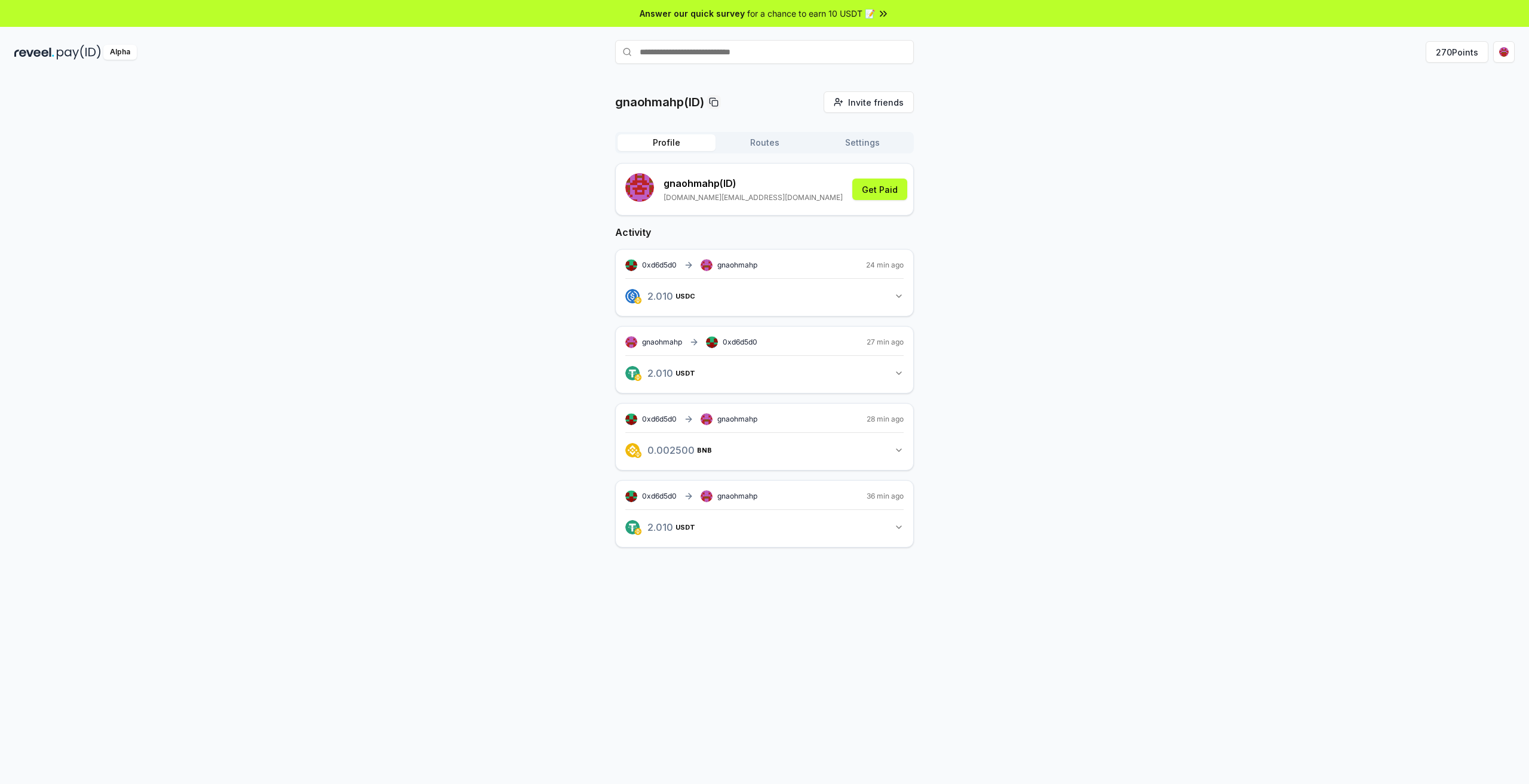
click at [762, 144] on button "Routes" at bounding box center [765, 142] width 98 height 17
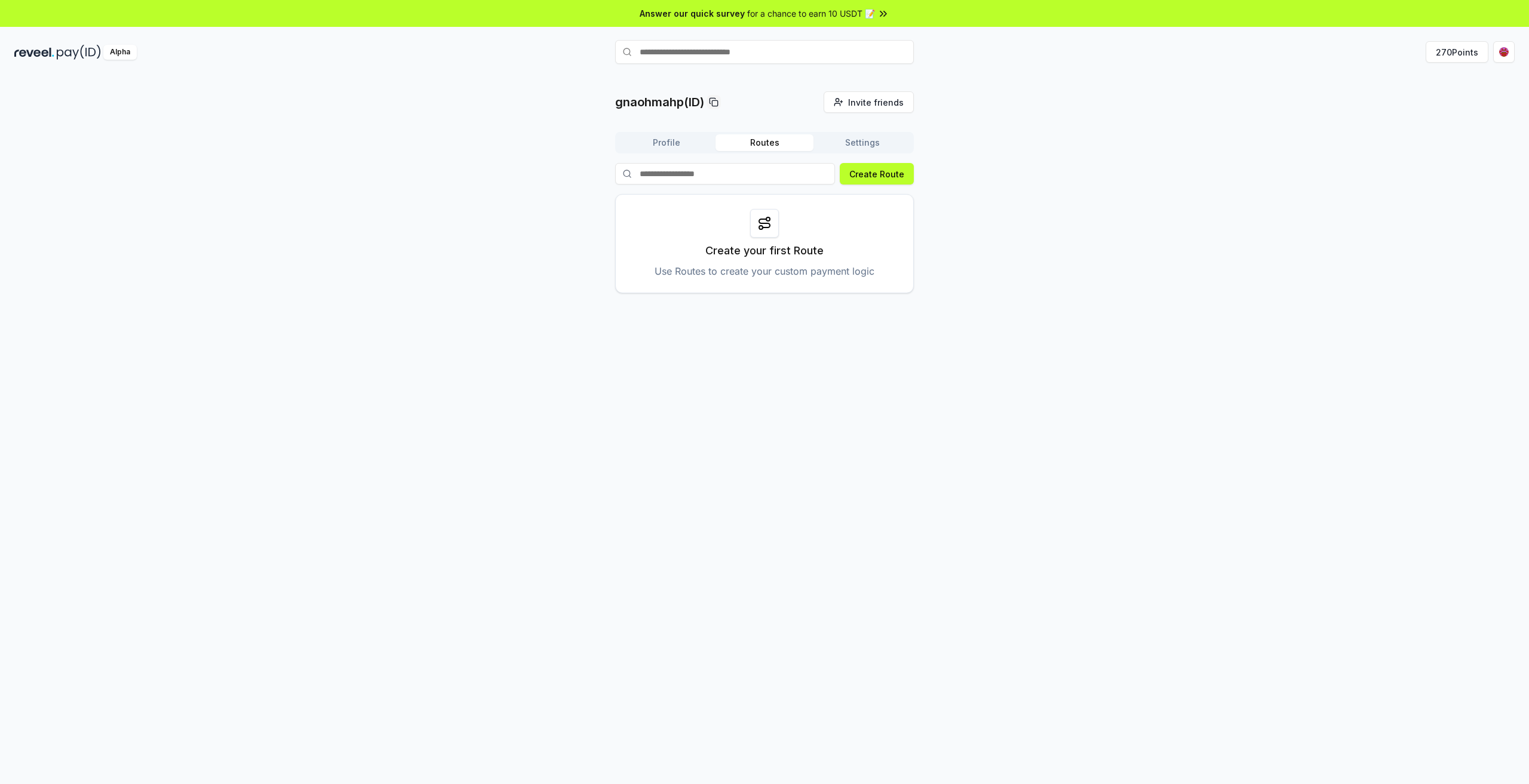
click at [873, 141] on button "Settings" at bounding box center [863, 142] width 98 height 17
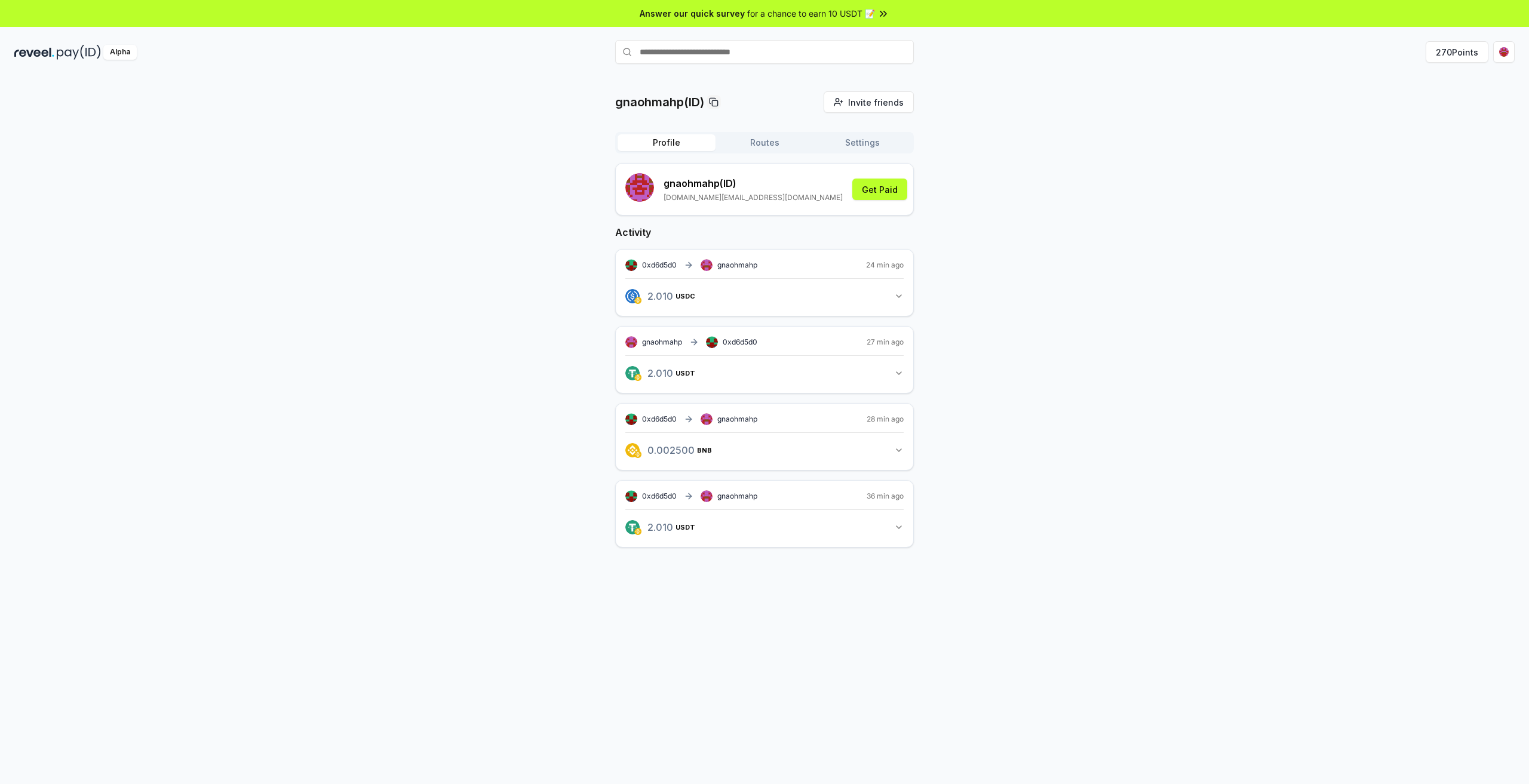
click at [664, 136] on button "Profile" at bounding box center [667, 142] width 98 height 17
click at [483, 166] on div "gnaohmahp(ID) Invite friends Invite Profile Routes Settings gnaohmahp (ID) [DOM…" at bounding box center [765, 329] width 1501 height 476
